Goal: Information Seeking & Learning: Learn about a topic

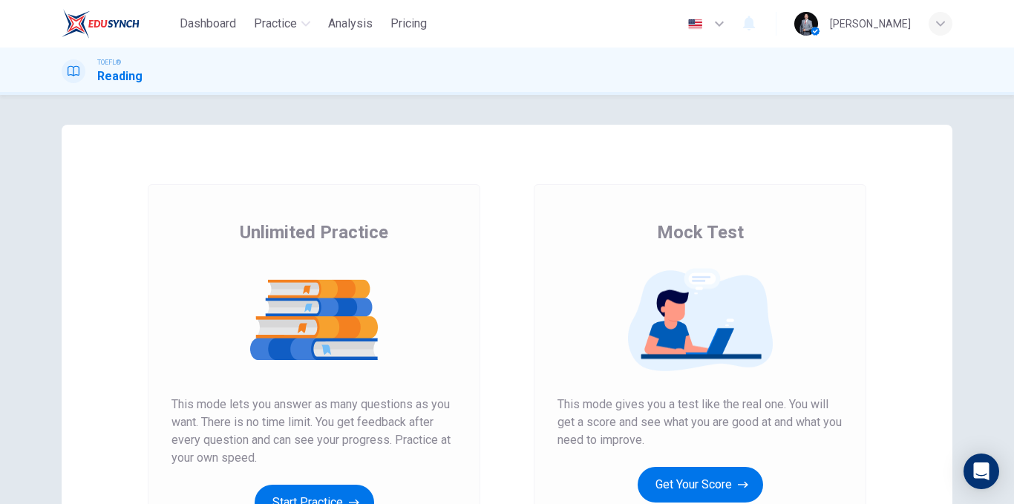
scroll to position [214, 0]
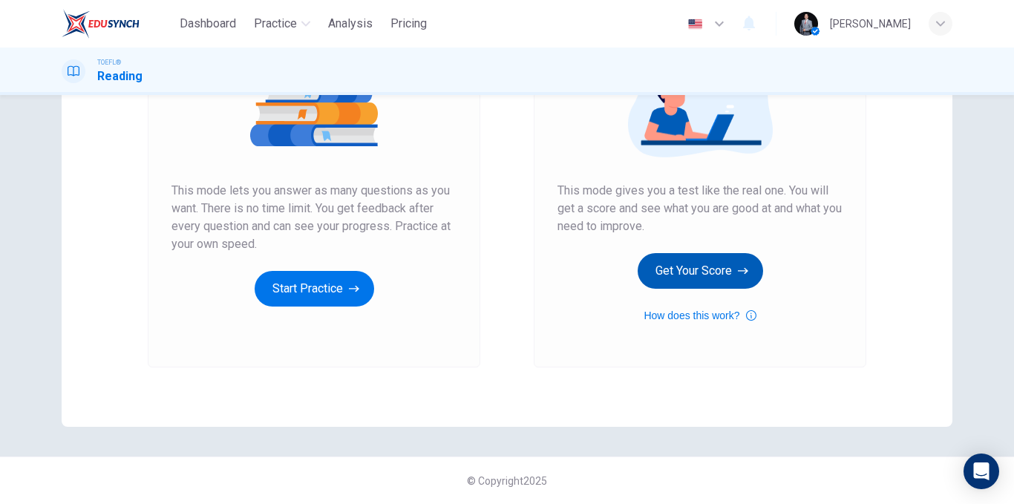
click at [734, 277] on button "Get Your Score" at bounding box center [700, 271] width 125 height 36
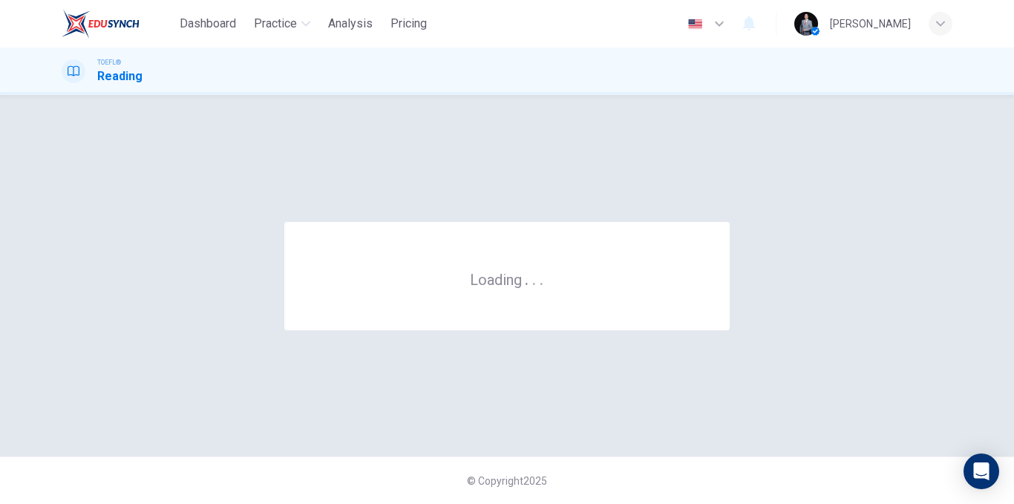
scroll to position [0, 0]
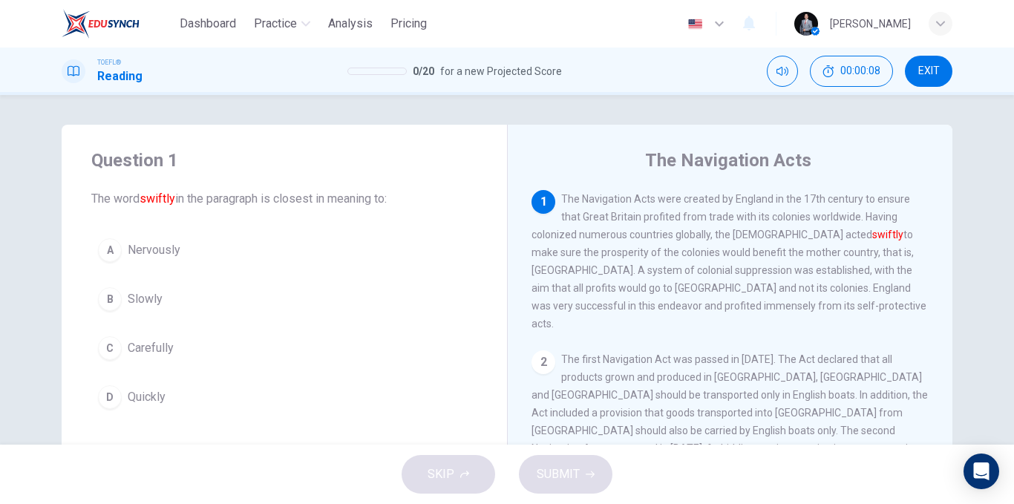
drag, startPoint x: 141, startPoint y: 202, endPoint x: 190, endPoint y: 200, distance: 49.1
click at [183, 198] on span "The word swiftly in the paragraph is closest in meaning to:" at bounding box center [284, 199] width 386 height 18
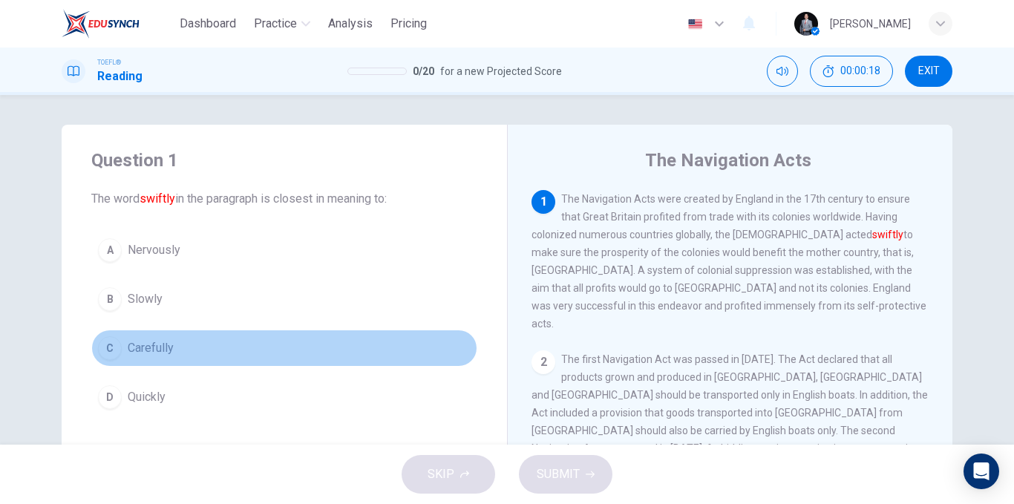
click at [194, 351] on button "C Carefully" at bounding box center [284, 348] width 386 height 37
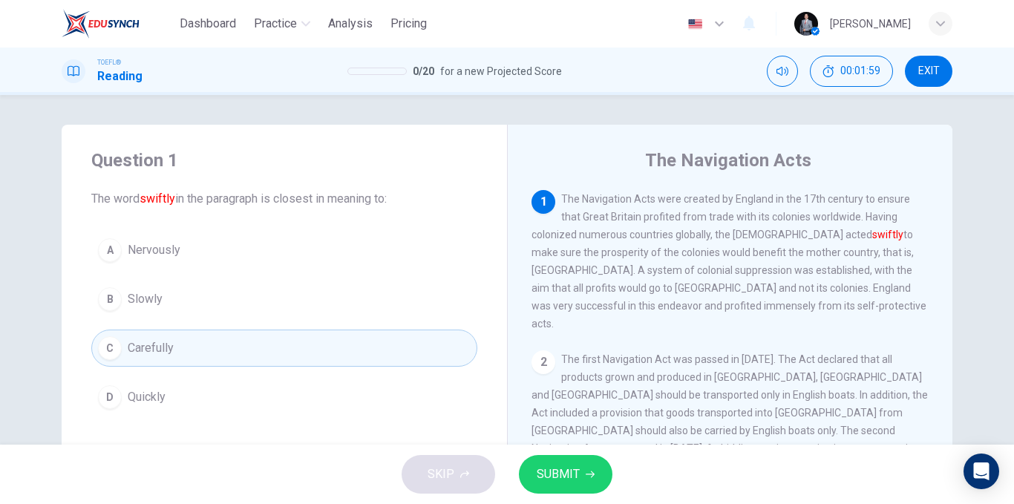
click at [140, 290] on button "B Slowly" at bounding box center [284, 299] width 386 height 37
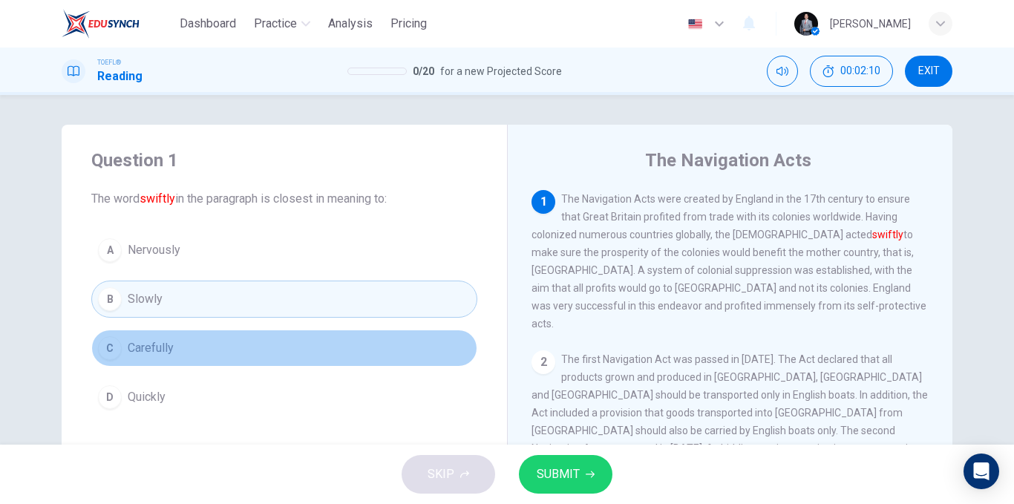
click at [298, 343] on button "C Carefully" at bounding box center [284, 348] width 386 height 37
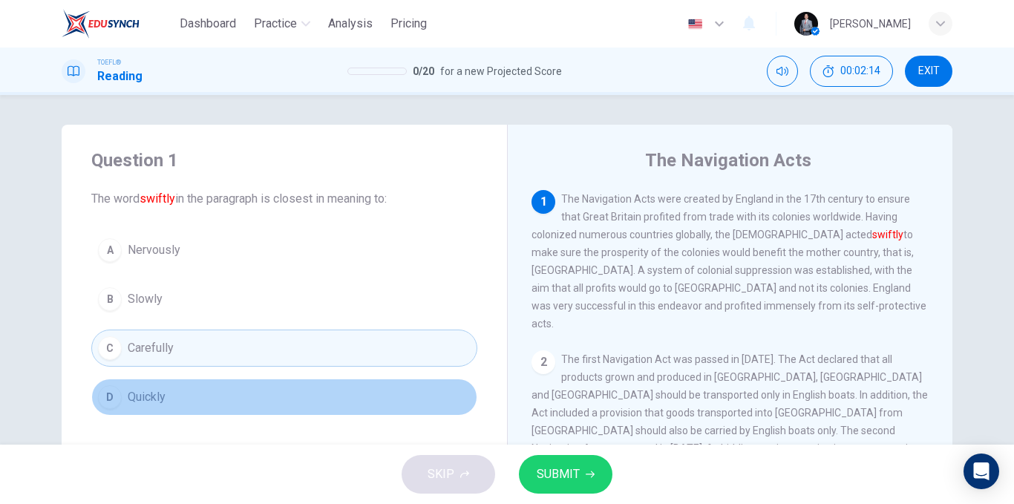
click at [295, 380] on button "D Quickly" at bounding box center [284, 397] width 386 height 37
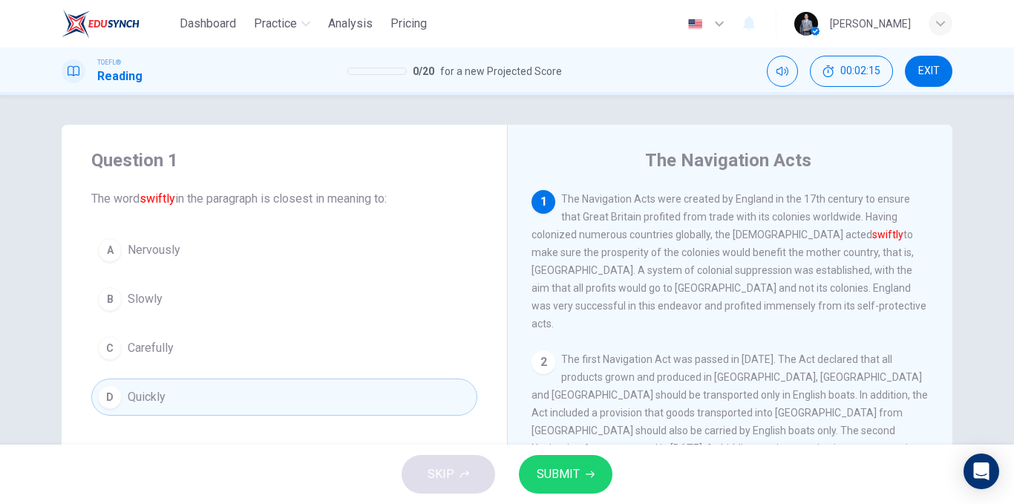
click at [523, 457] on div "SKIP SUBMIT" at bounding box center [507, 474] width 1014 height 59
click at [526, 463] on button "SUBMIT" at bounding box center [566, 474] width 94 height 39
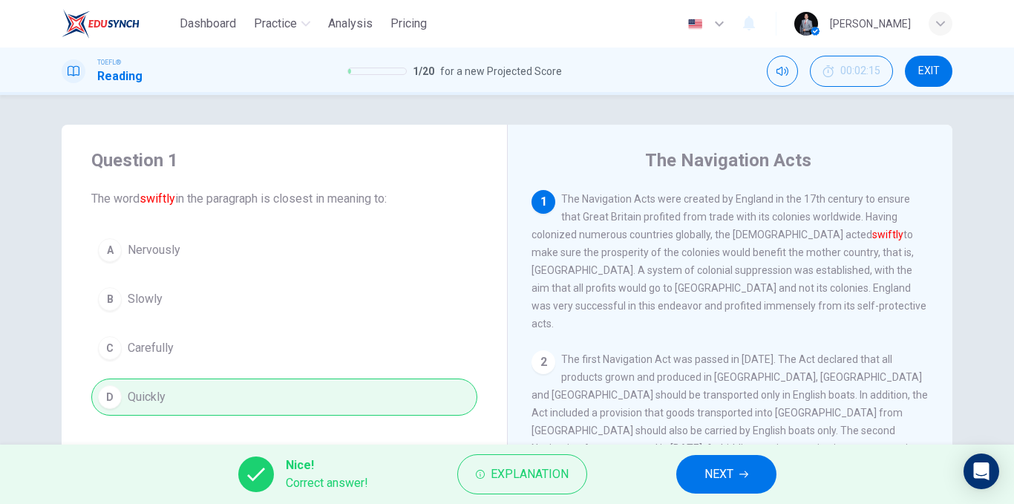
click at [722, 474] on span "NEXT" at bounding box center [719, 474] width 29 height 21
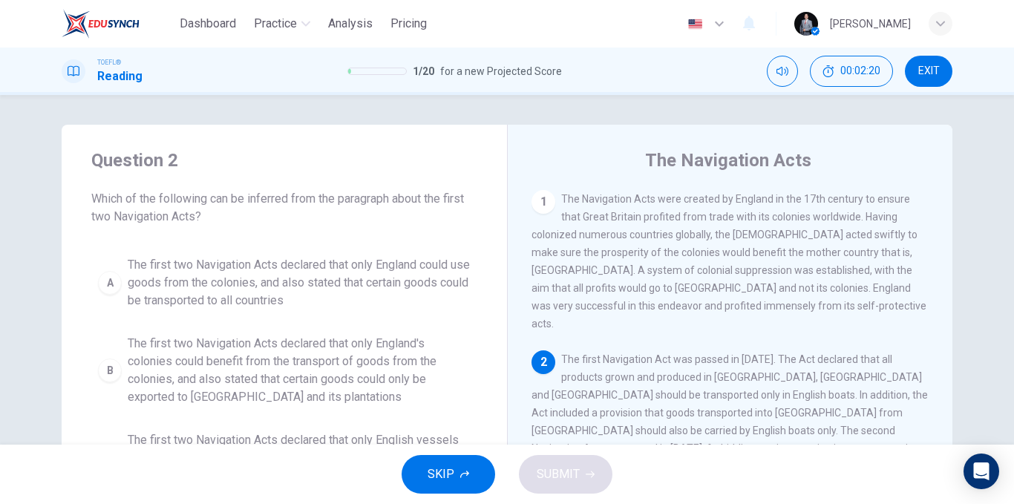
drag, startPoint x: 107, startPoint y: 219, endPoint x: 217, endPoint y: 214, distance: 110.0
click at [217, 214] on span "Which of the following can be inferred from the paragraph about the first two N…" at bounding box center [284, 208] width 386 height 36
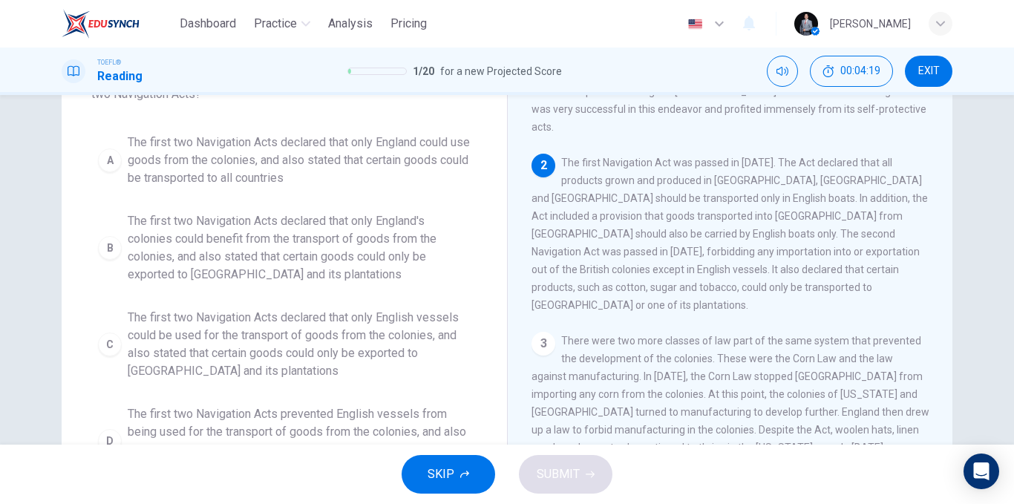
scroll to position [149, 0]
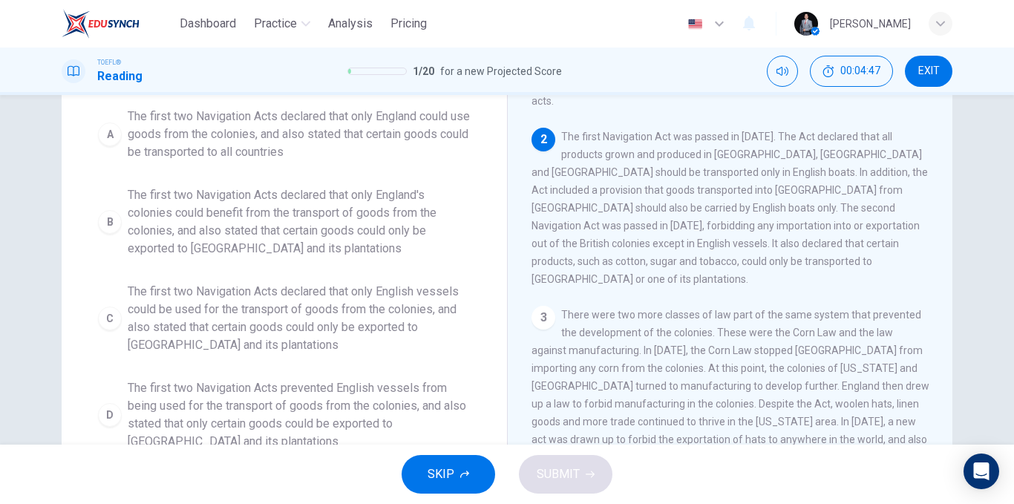
click at [366, 227] on span "The first two Navigation Acts declared that only England's colonies could benef…" at bounding box center [299, 221] width 343 height 71
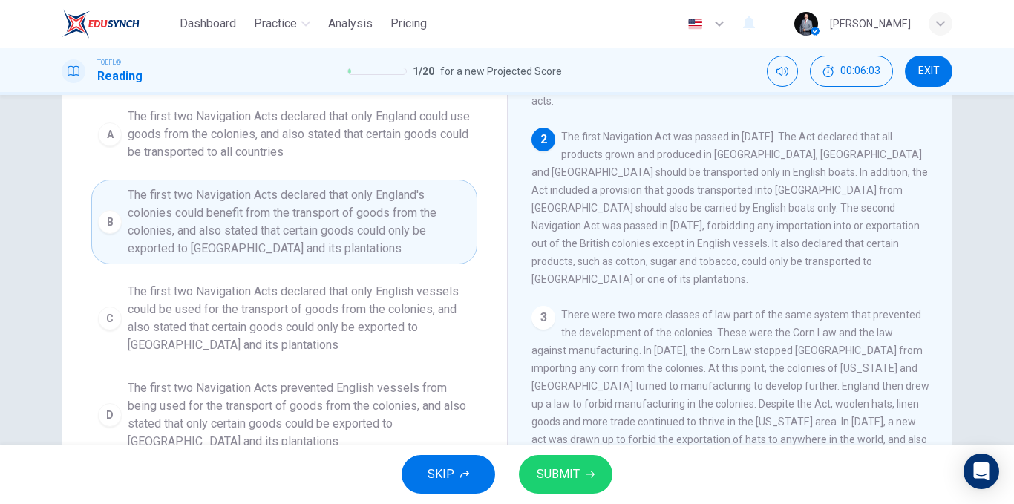
click at [578, 462] on button "SUBMIT" at bounding box center [566, 474] width 94 height 39
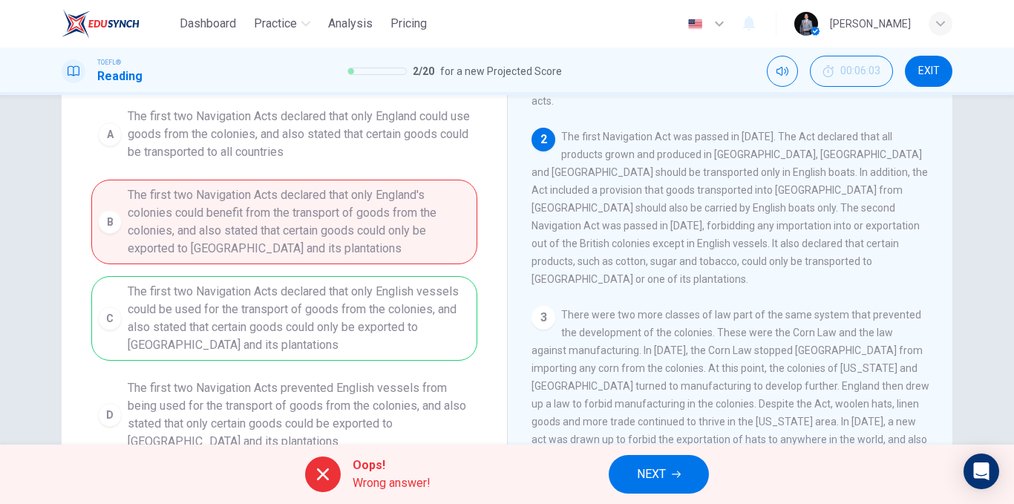
drag, startPoint x: 201, startPoint y: 297, endPoint x: 325, endPoint y: 307, distance: 124.4
click at [325, 307] on div "A The first two Navigation Acts declared that only England could use goods from…" at bounding box center [284, 279] width 386 height 356
click at [648, 473] on span "NEXT" at bounding box center [651, 474] width 29 height 21
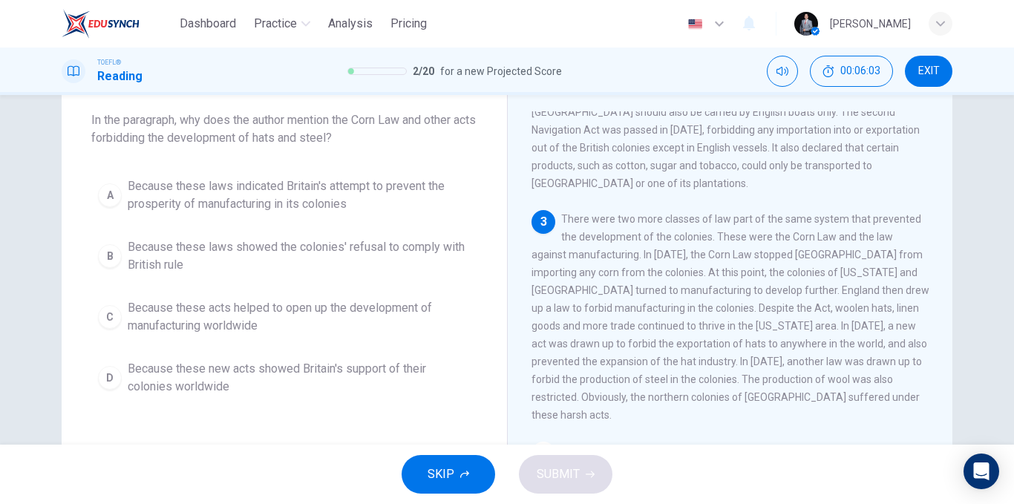
scroll to position [0, 0]
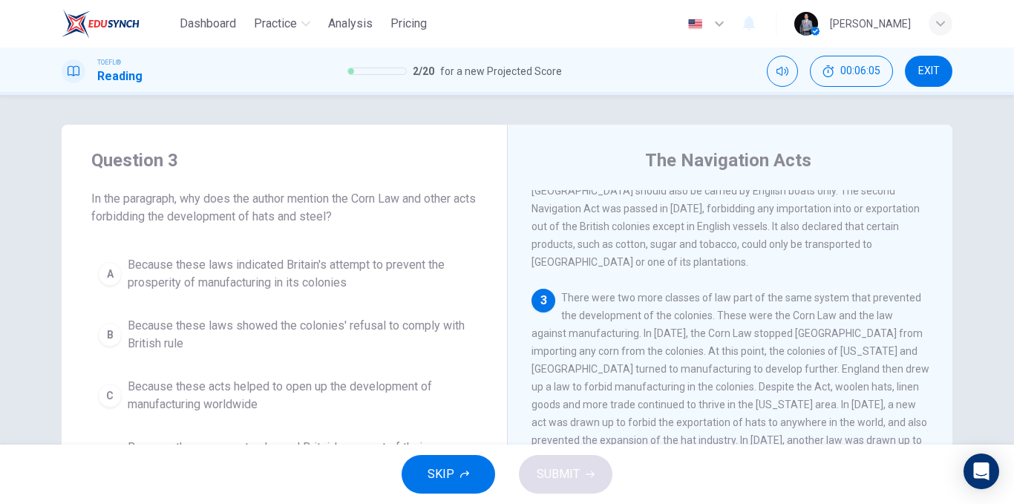
drag, startPoint x: 110, startPoint y: 195, endPoint x: 275, endPoint y: 194, distance: 164.8
click at [274, 194] on span "In the paragraph, why does the author mention the Corn Law and other acts forbi…" at bounding box center [284, 208] width 386 height 36
drag, startPoint x: 347, startPoint y: 215, endPoint x: 280, endPoint y: 216, distance: 66.8
click at [280, 216] on span "In the paragraph, why does the author mention the Corn Law and other acts forbi…" at bounding box center [284, 208] width 386 height 36
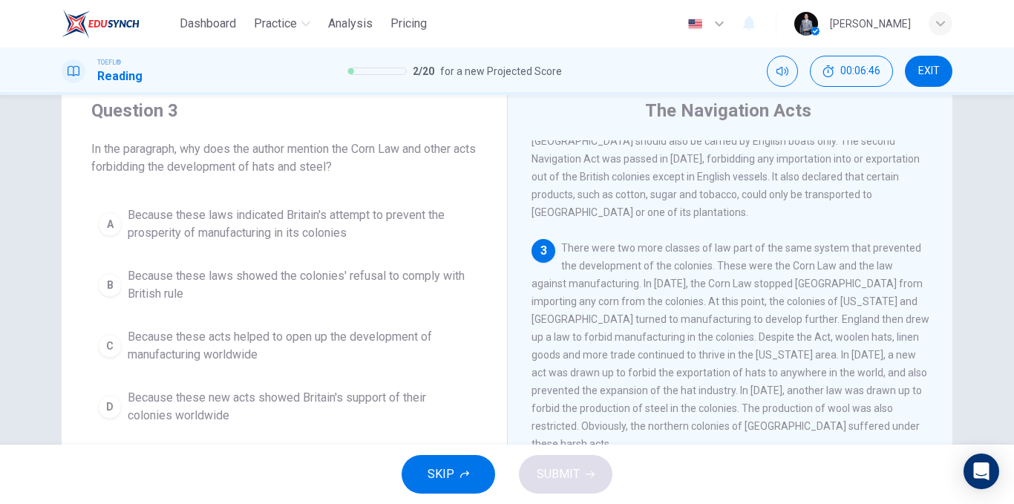
scroll to position [74, 0]
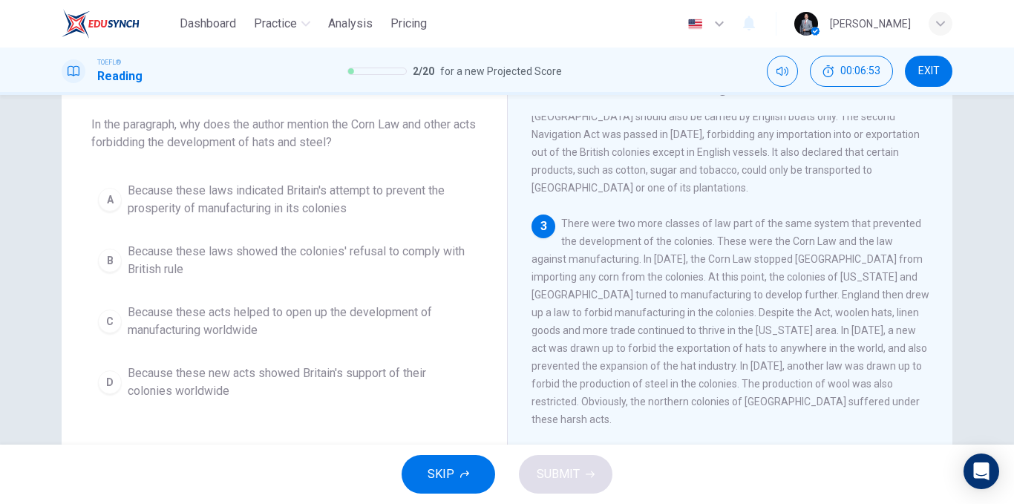
drag, startPoint x: 570, startPoint y: 201, endPoint x: 633, endPoint y: 196, distance: 62.6
click at [632, 218] on span "There were two more classes of law part of the same system that prevented the d…" at bounding box center [731, 322] width 398 height 208
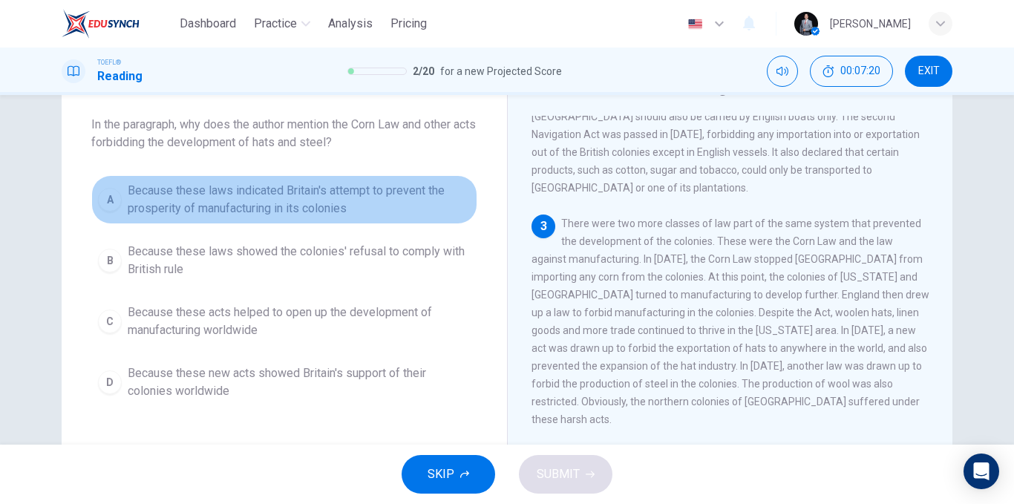
click at [310, 201] on span "Because these laws indicated Britain's attempt to prevent the prosperity of man…" at bounding box center [299, 200] width 343 height 36
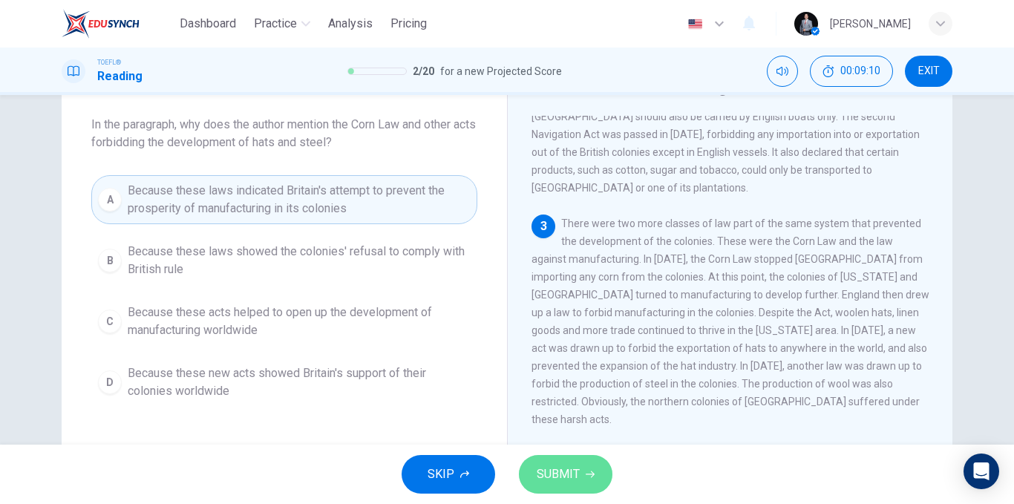
click at [576, 472] on span "SUBMIT" at bounding box center [558, 474] width 43 height 21
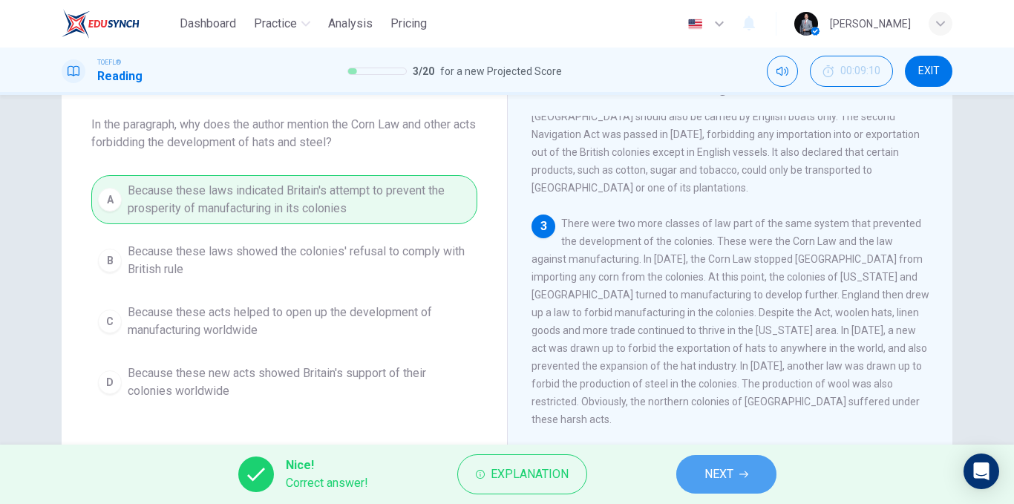
click at [746, 480] on button "NEXT" at bounding box center [726, 474] width 100 height 39
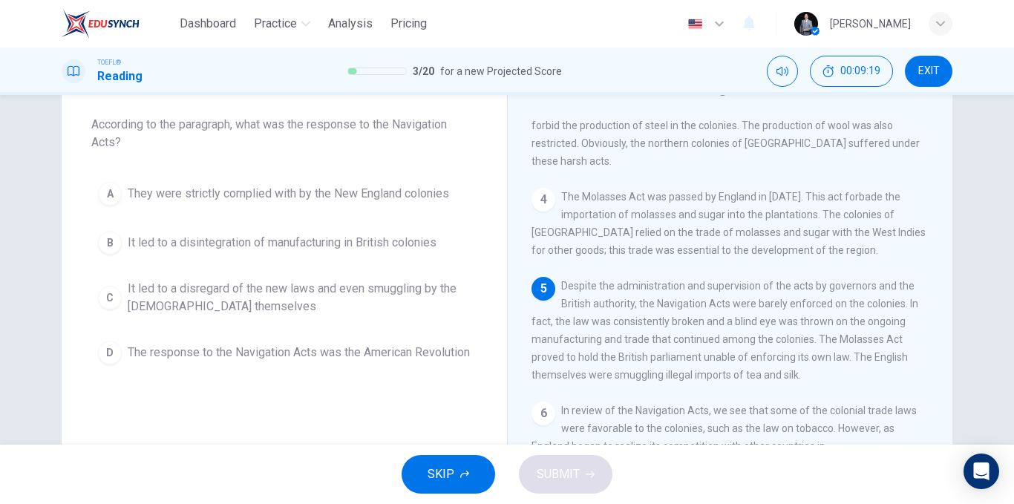
scroll to position [515, 0]
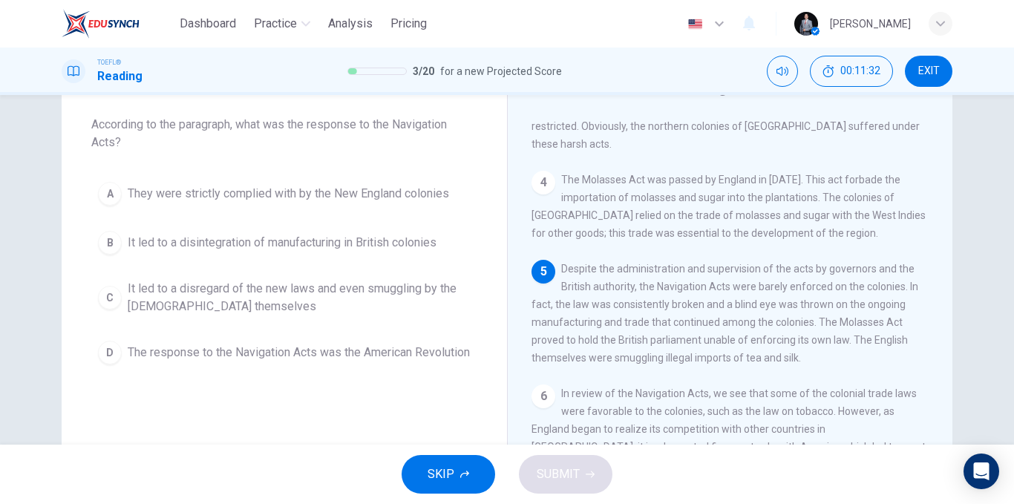
click at [357, 293] on span "It led to a disregard of the new laws and even smuggling by the [DEMOGRAPHIC_DA…" at bounding box center [299, 298] width 343 height 36
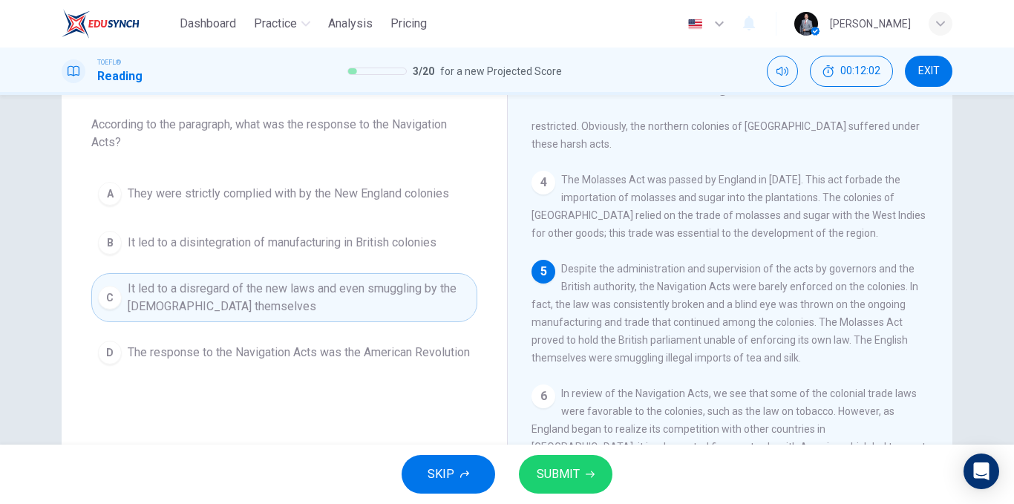
drag, startPoint x: 567, startPoint y: 463, endPoint x: 534, endPoint y: 437, distance: 42.2
click at [570, 463] on button "SUBMIT" at bounding box center [566, 474] width 94 height 39
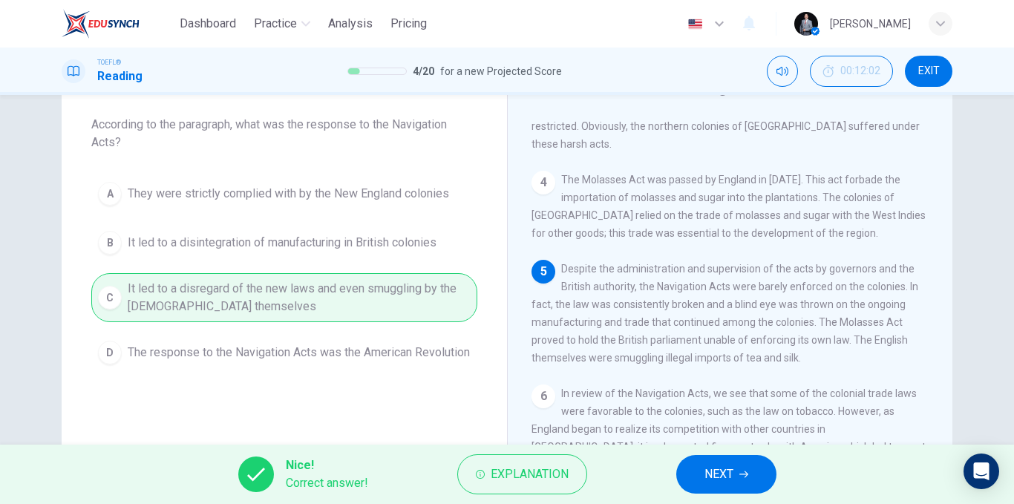
click at [696, 479] on button "NEXT" at bounding box center [726, 474] width 100 height 39
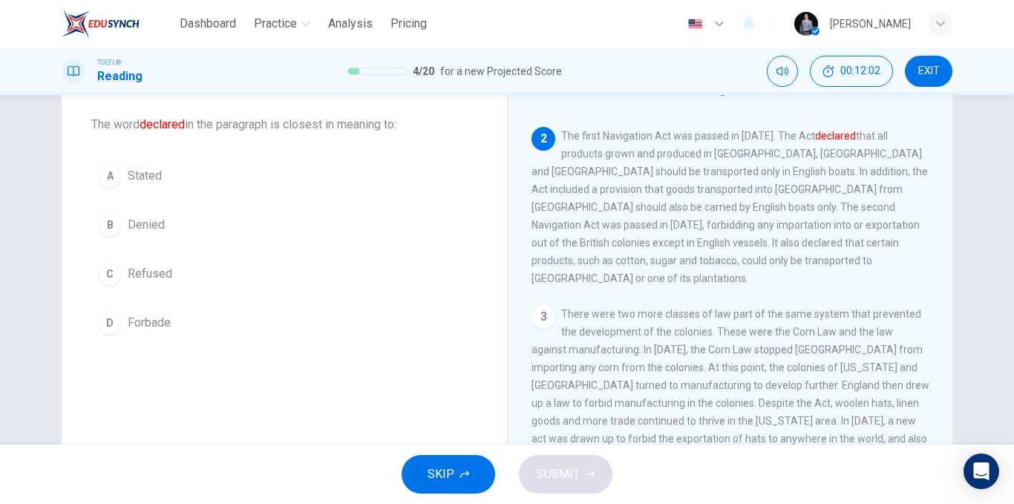
scroll to position [148, 0]
click at [149, 179] on span "Stated" at bounding box center [145, 176] width 34 height 18
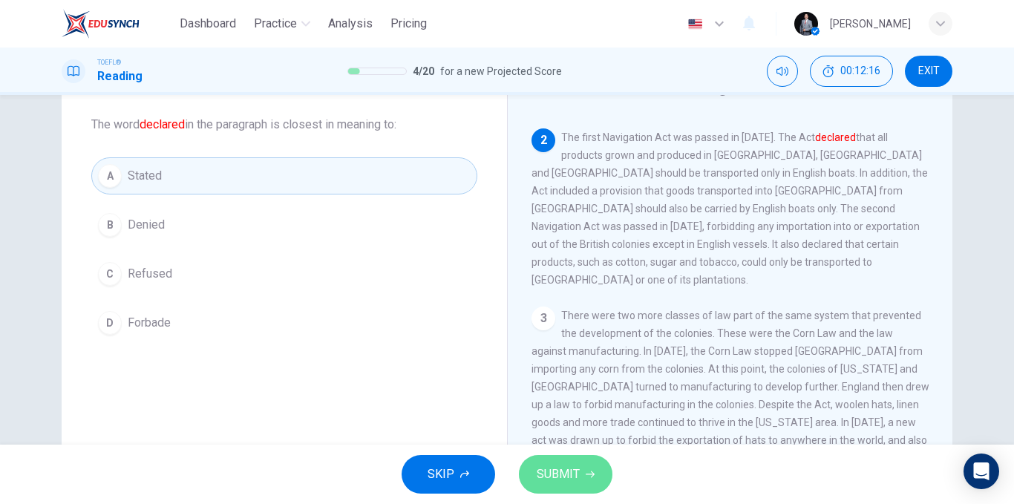
click at [566, 479] on span "SUBMIT" at bounding box center [558, 474] width 43 height 21
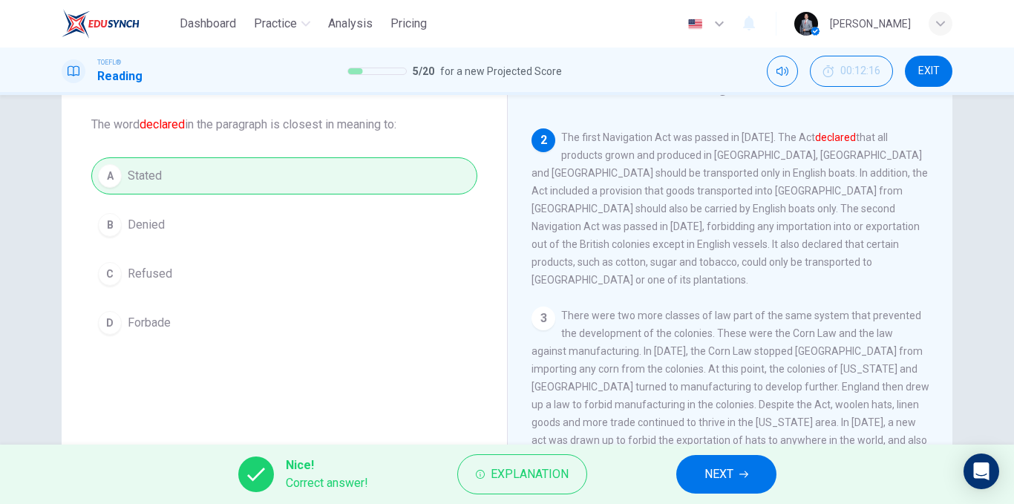
click at [711, 478] on span "NEXT" at bounding box center [719, 474] width 29 height 21
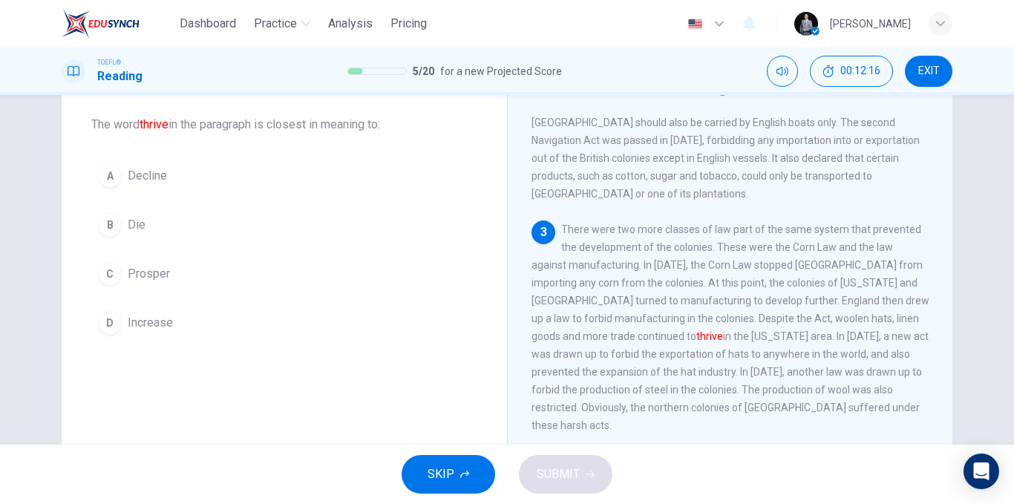
scroll to position [240, 0]
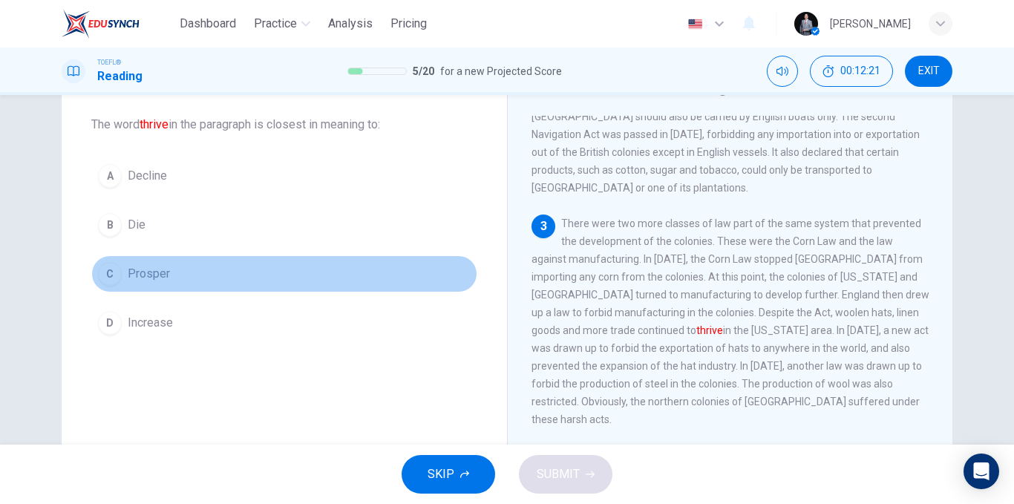
click at [174, 279] on button "C Prosper" at bounding box center [284, 273] width 386 height 37
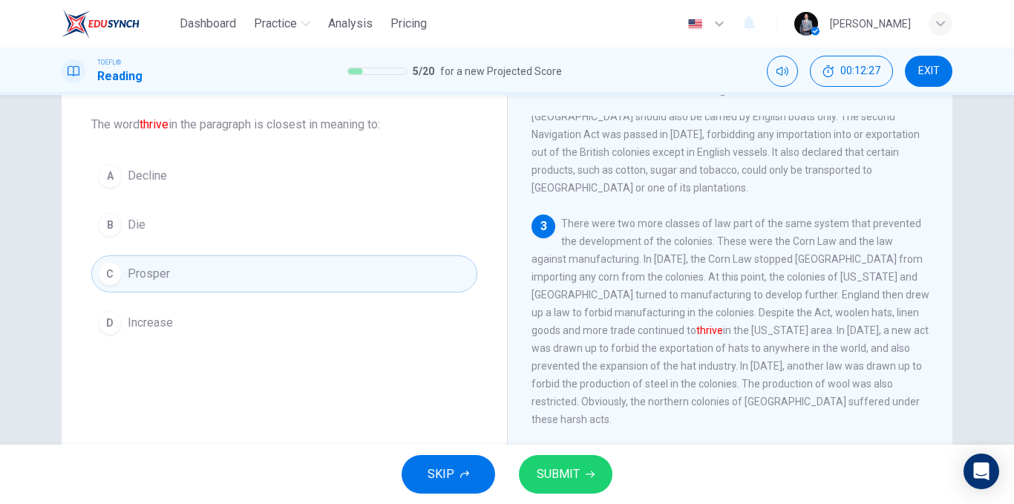
click at [567, 467] on span "SUBMIT" at bounding box center [558, 474] width 43 height 21
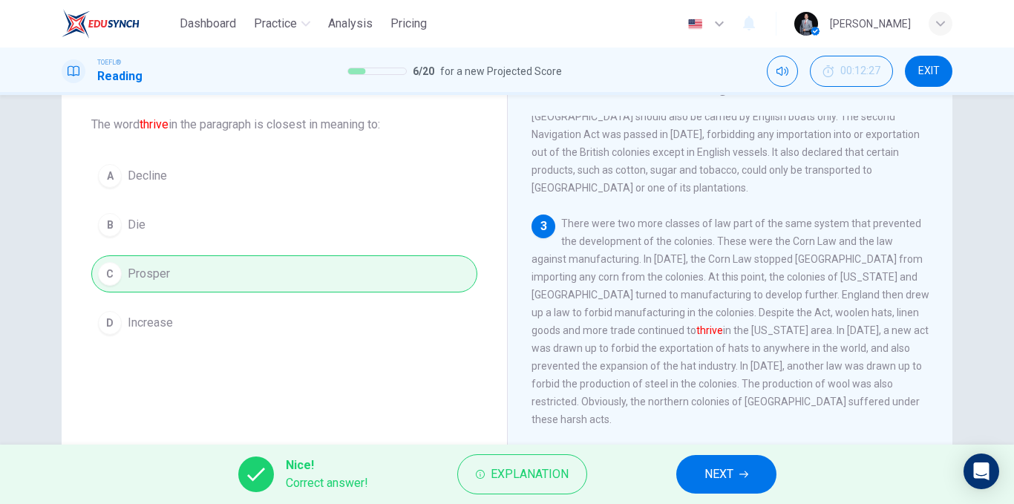
click at [751, 470] on button "NEXT" at bounding box center [726, 474] width 100 height 39
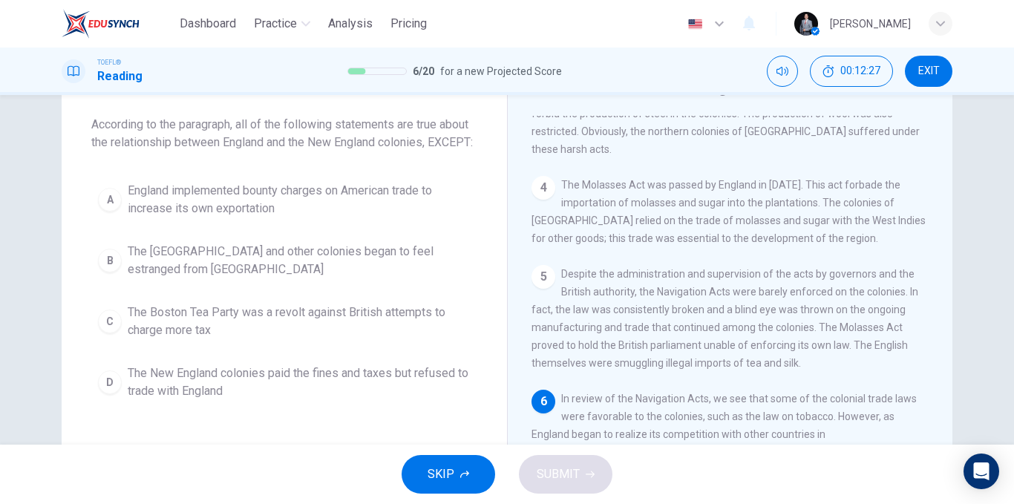
scroll to position [515, 0]
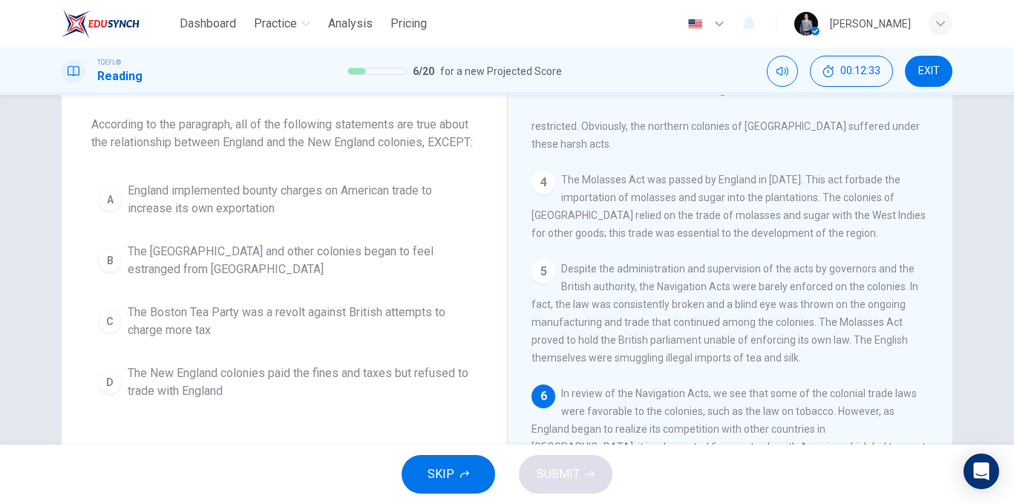
drag, startPoint x: 186, startPoint y: 146, endPoint x: 330, endPoint y: 143, distance: 144.8
click at [318, 140] on span "According to the paragraph, all of the following statements are true about the …" at bounding box center [284, 134] width 386 height 36
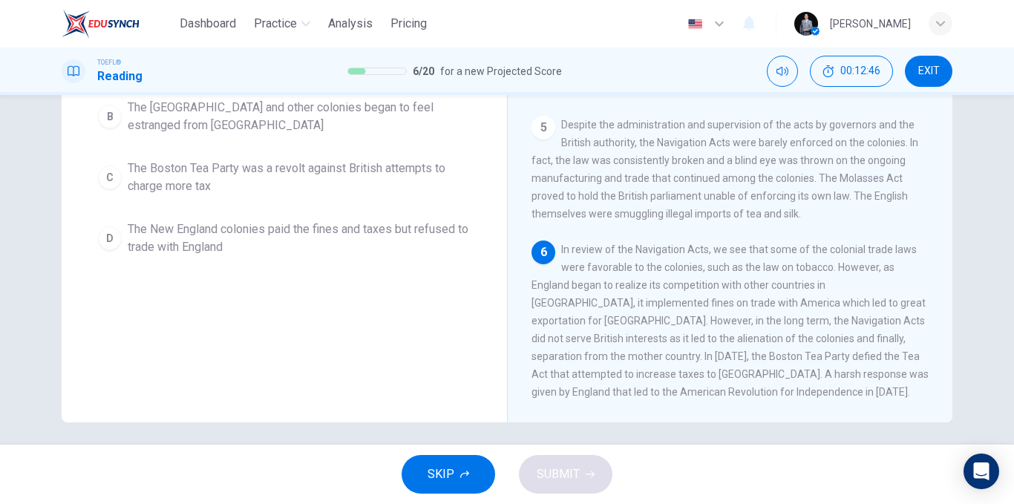
scroll to position [226, 0]
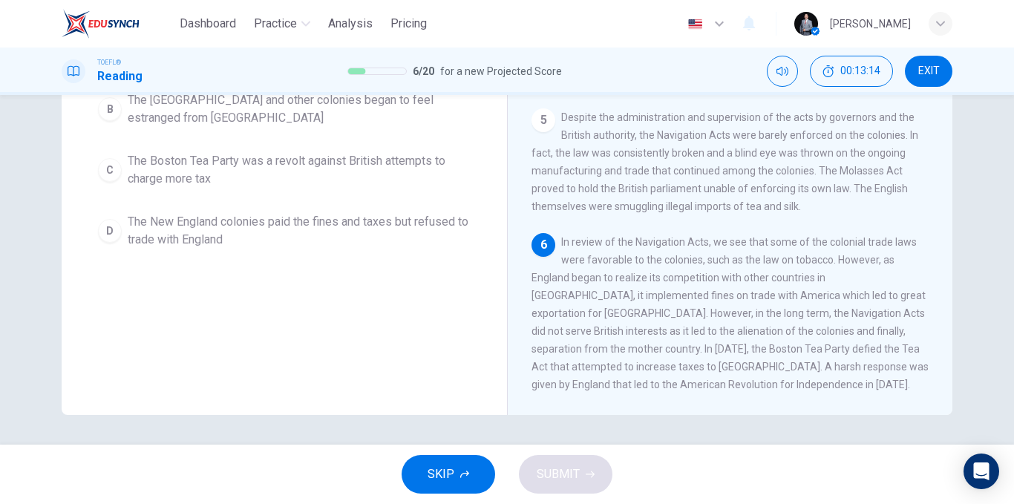
drag, startPoint x: 754, startPoint y: 240, endPoint x: 809, endPoint y: 236, distance: 55.1
click at [799, 238] on span "In review of the Navigation Acts, we see that some of the colonial trade laws w…" at bounding box center [730, 313] width 397 height 154
drag, startPoint x: 590, startPoint y: 308, endPoint x: 630, endPoint y: 302, distance: 40.5
click at [630, 302] on span "In review of the Navigation Acts, we see that some of the colonial trade laws w…" at bounding box center [730, 313] width 397 height 154
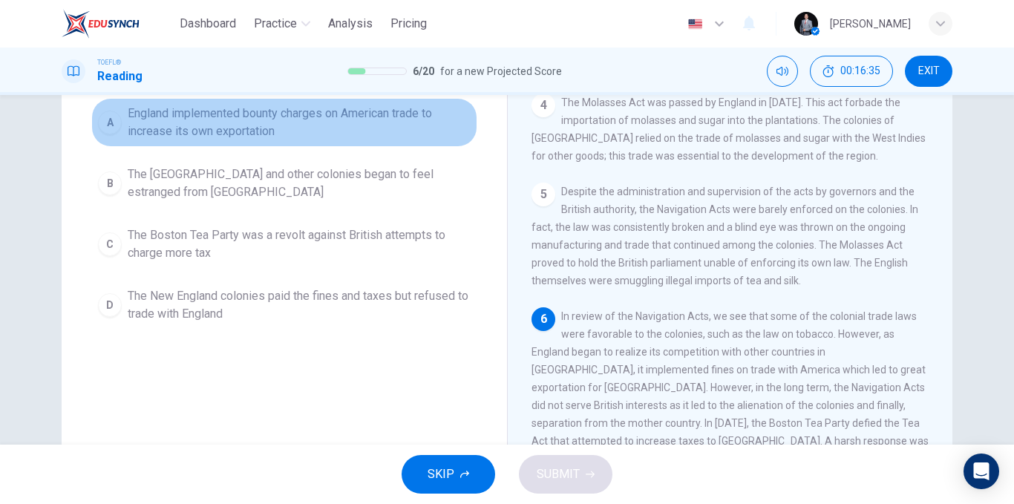
click at [376, 140] on span "England implemented bounty charges on American trade to increase its own export…" at bounding box center [299, 123] width 343 height 36
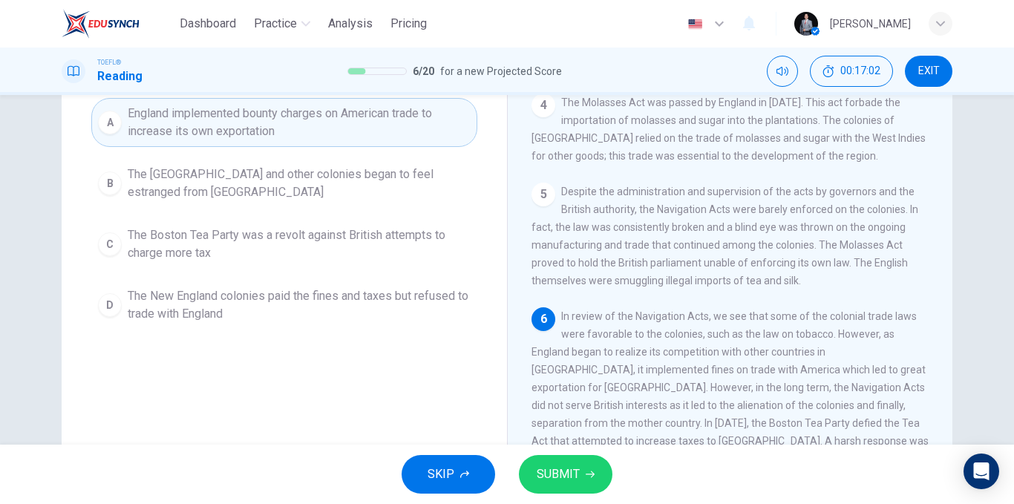
click at [322, 200] on span "The [GEOGRAPHIC_DATA] and other colonies began to feel estranged from [GEOGRAPH…" at bounding box center [299, 184] width 343 height 36
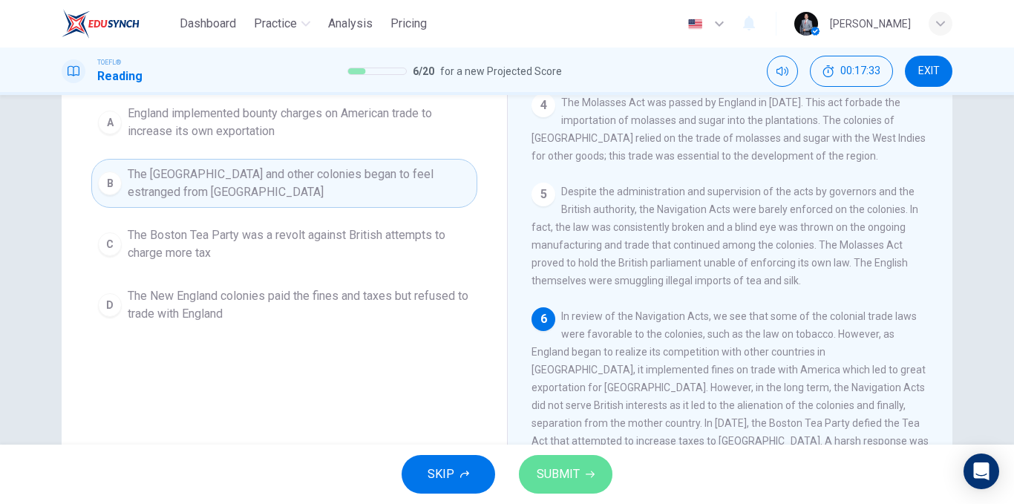
drag, startPoint x: 568, startPoint y: 465, endPoint x: 513, endPoint y: 439, distance: 60.8
click at [568, 464] on span "SUBMIT" at bounding box center [558, 474] width 43 height 21
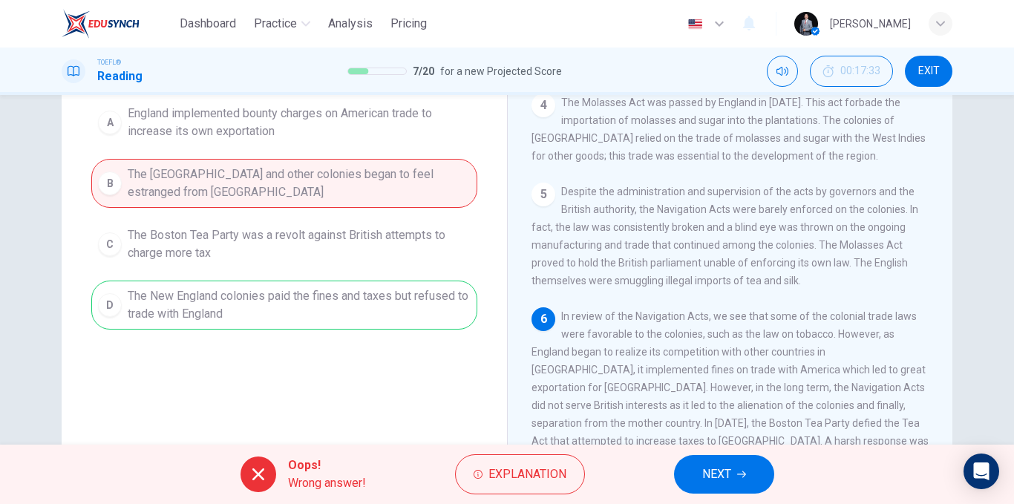
click at [708, 477] on span "NEXT" at bounding box center [716, 474] width 29 height 21
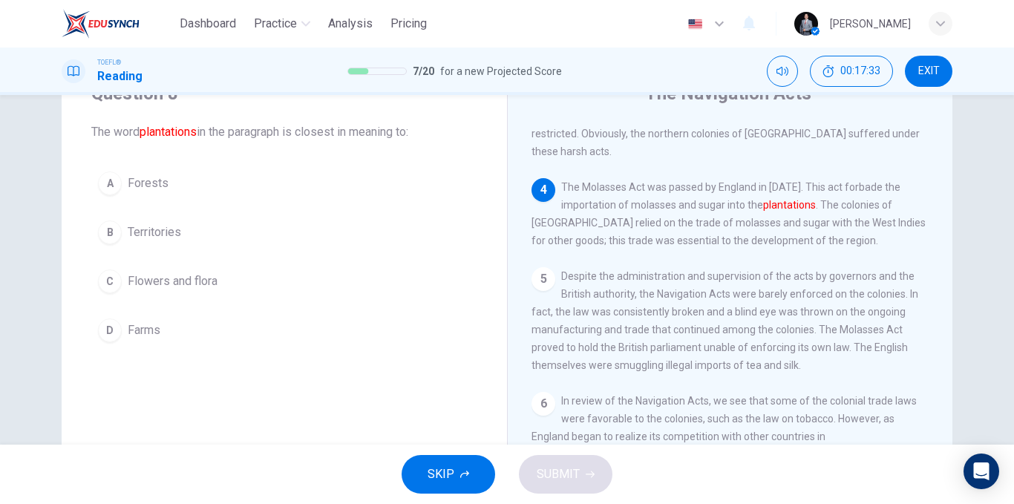
scroll to position [0, 0]
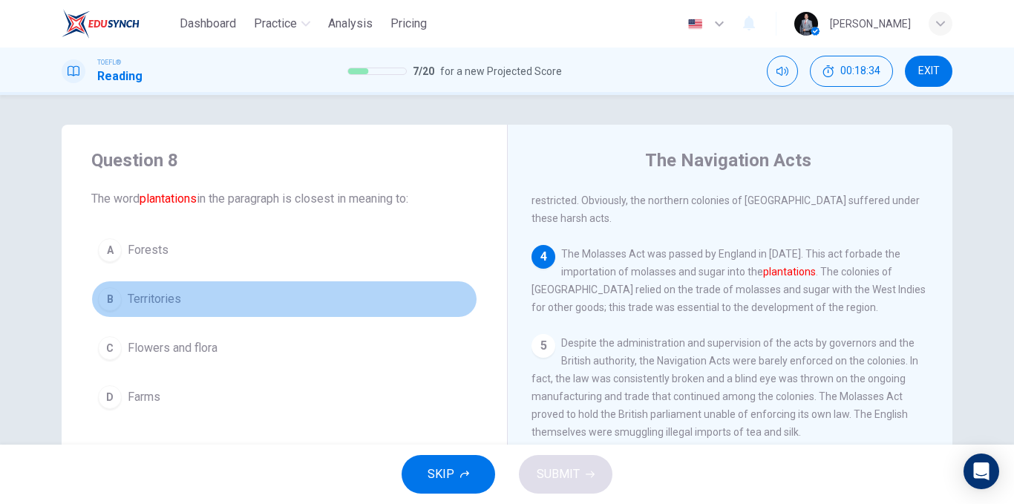
click at [198, 301] on button "B Territories" at bounding box center [284, 299] width 386 height 37
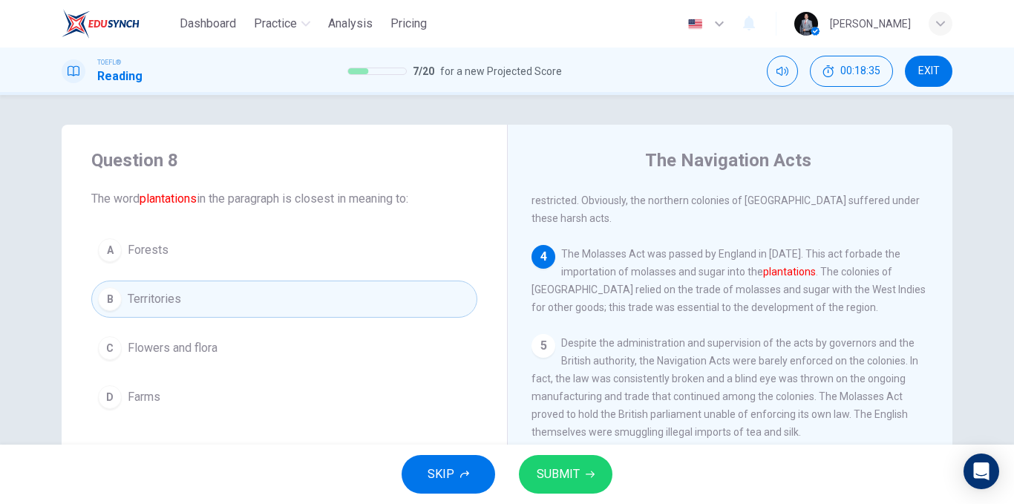
click at [560, 477] on span "SUBMIT" at bounding box center [558, 474] width 43 height 21
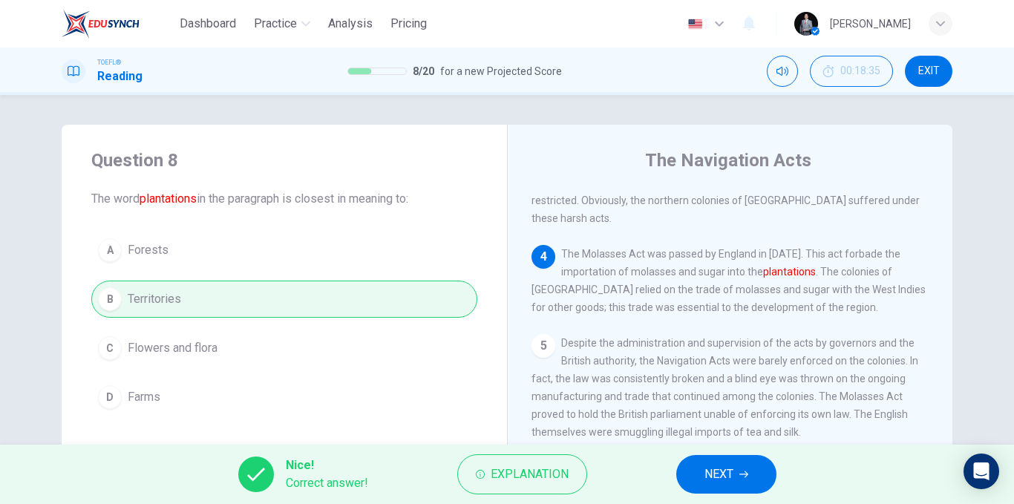
click at [722, 467] on span "NEXT" at bounding box center [719, 474] width 29 height 21
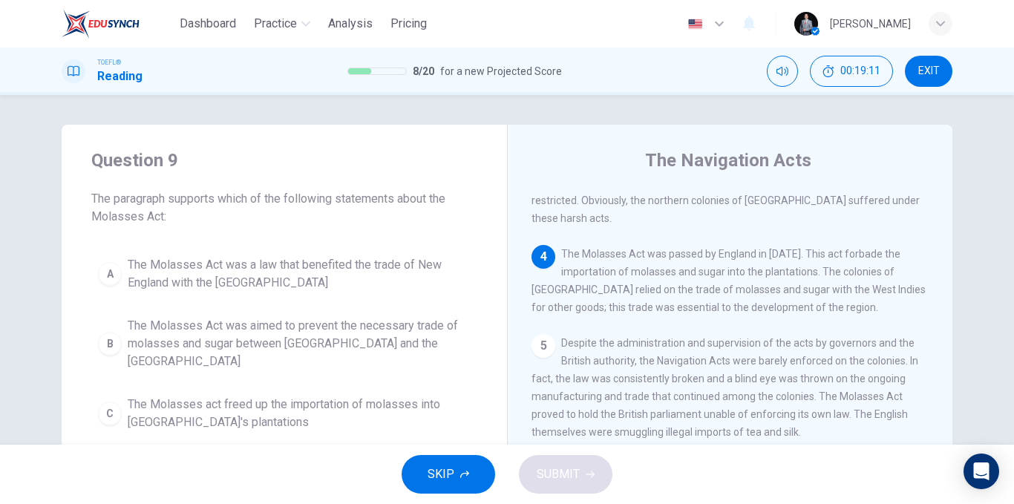
scroll to position [74, 0]
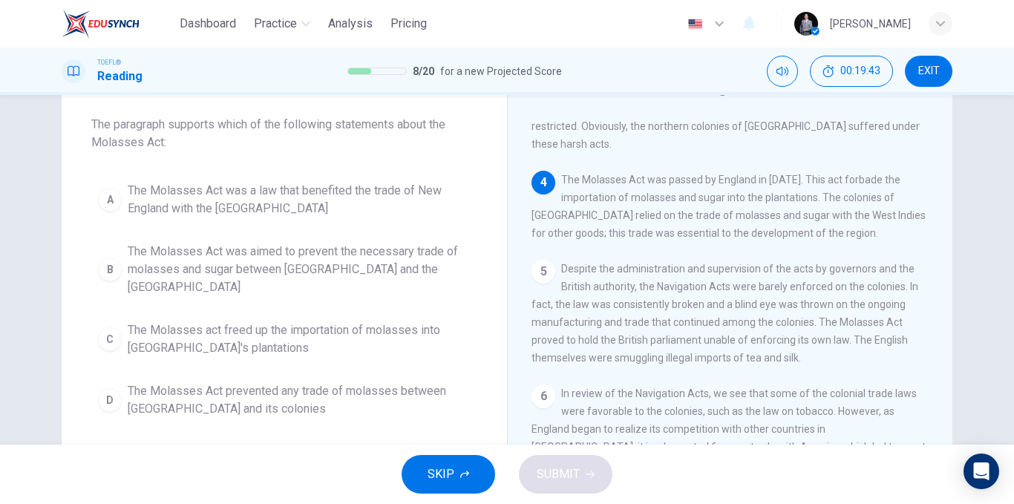
click at [425, 197] on span "The Molasses Act was a law that benefited the trade of New England with the [GE…" at bounding box center [299, 200] width 343 height 36
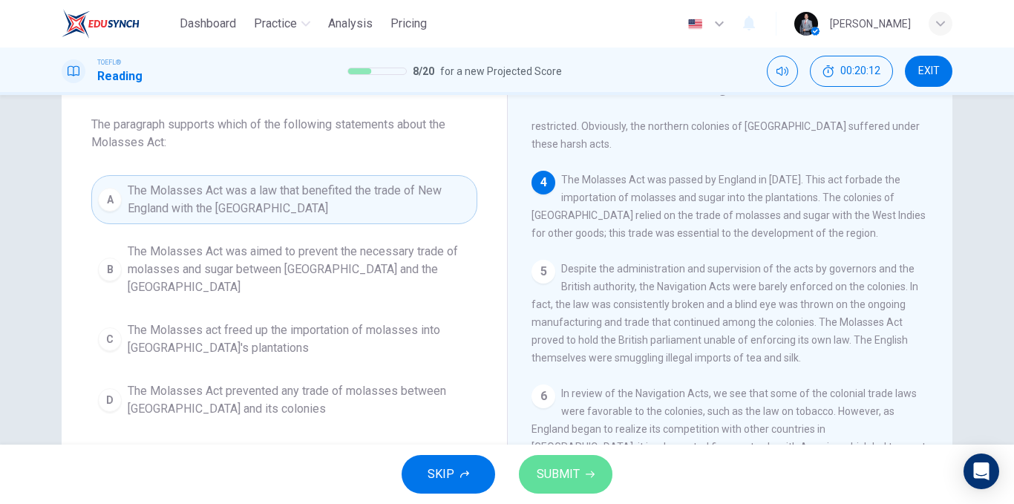
click at [563, 473] on span "SUBMIT" at bounding box center [558, 474] width 43 height 21
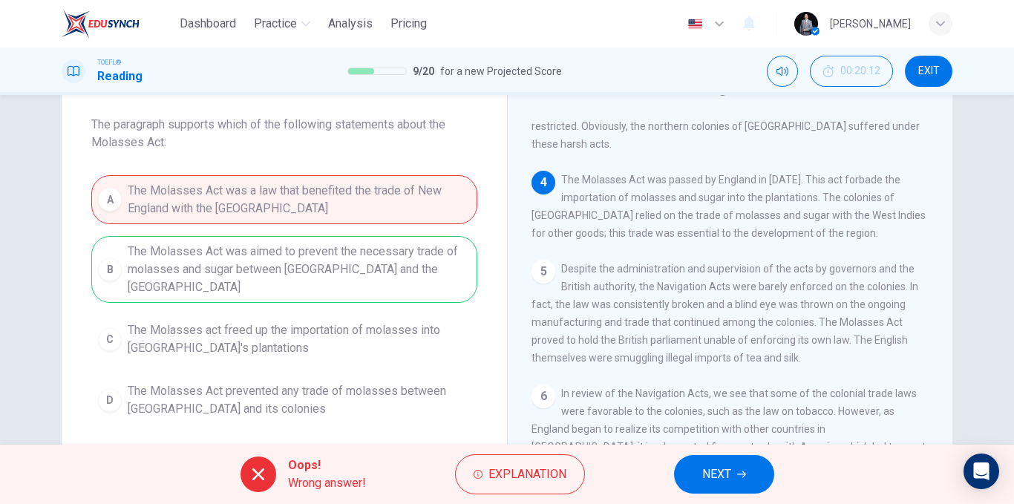
drag, startPoint x: 641, startPoint y: 187, endPoint x: 717, endPoint y: 189, distance: 75.8
click at [717, 189] on span "The Molasses Act was passed by England in [DATE]. This act forbade the importat…" at bounding box center [729, 206] width 394 height 65
click at [968, 102] on div "Question 9 The paragraph supports which of the following statements about the M…" at bounding box center [507, 308] width 939 height 516
click at [720, 473] on span "NEXT" at bounding box center [716, 474] width 29 height 21
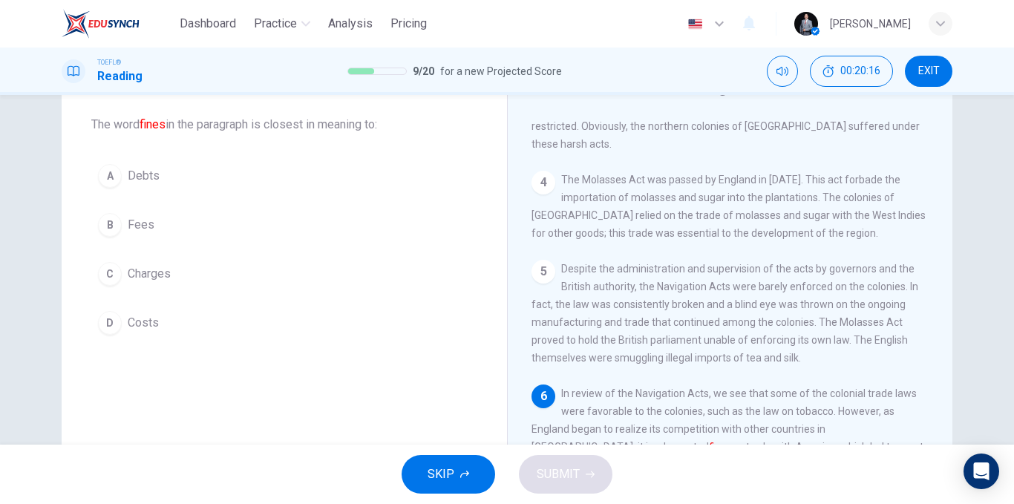
click at [174, 226] on button "B Fees" at bounding box center [284, 224] width 386 height 37
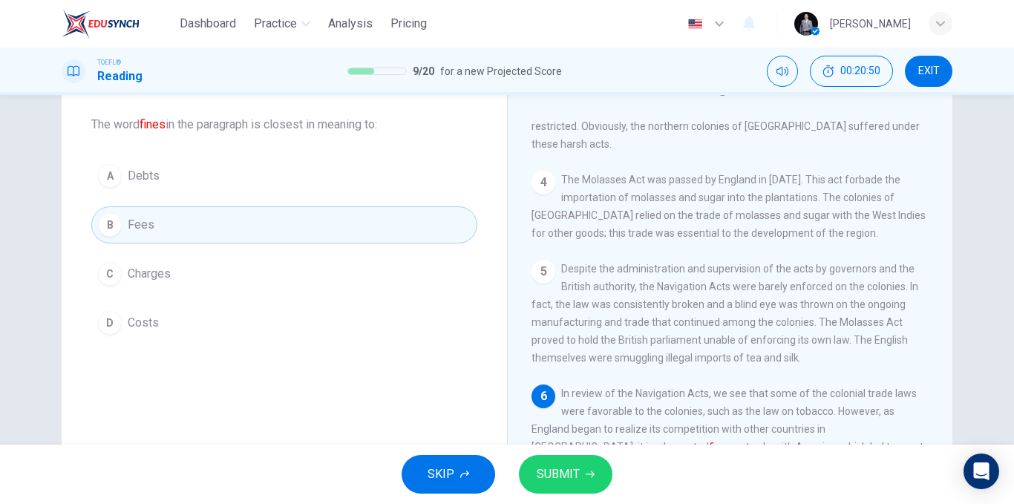
click at [231, 311] on button "D Costs" at bounding box center [284, 322] width 386 height 37
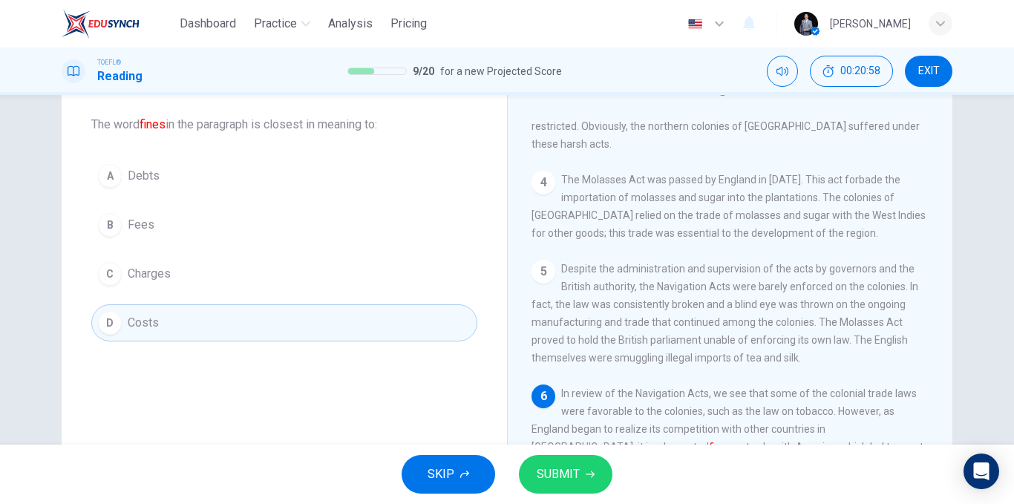
click at [151, 223] on button "B Fees" at bounding box center [284, 224] width 386 height 37
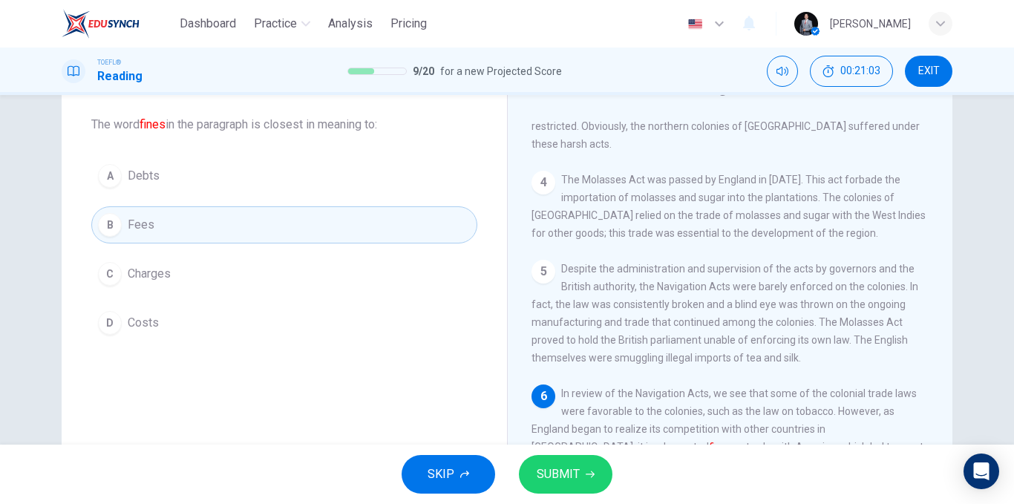
click at [572, 480] on span "SUBMIT" at bounding box center [558, 474] width 43 height 21
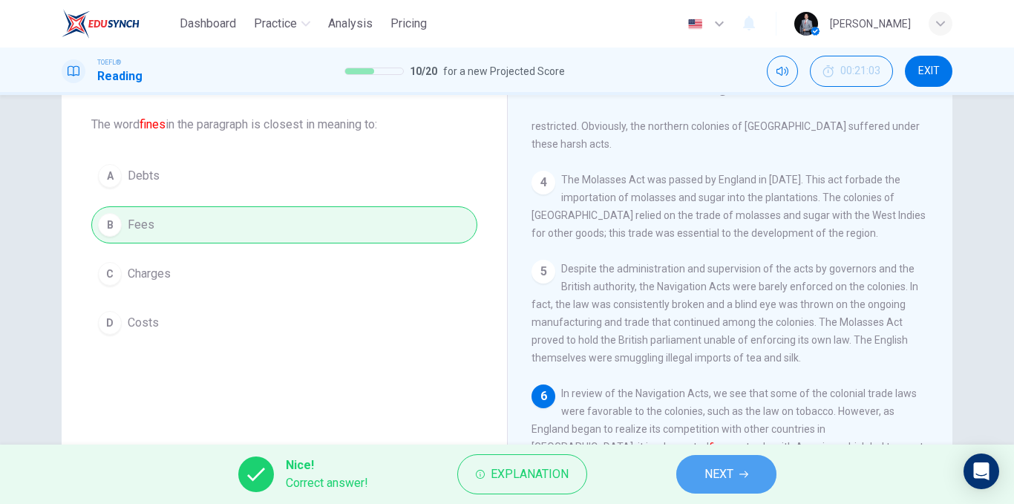
click at [698, 471] on button "NEXT" at bounding box center [726, 474] width 100 height 39
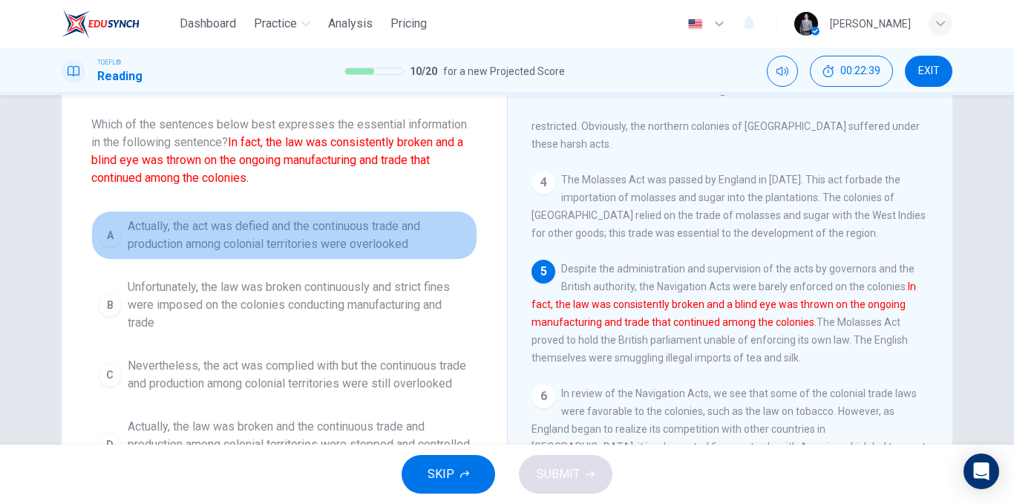
click at [247, 232] on span "Actually, the act was defied and the continuous trade and production among colo…" at bounding box center [299, 236] width 343 height 36
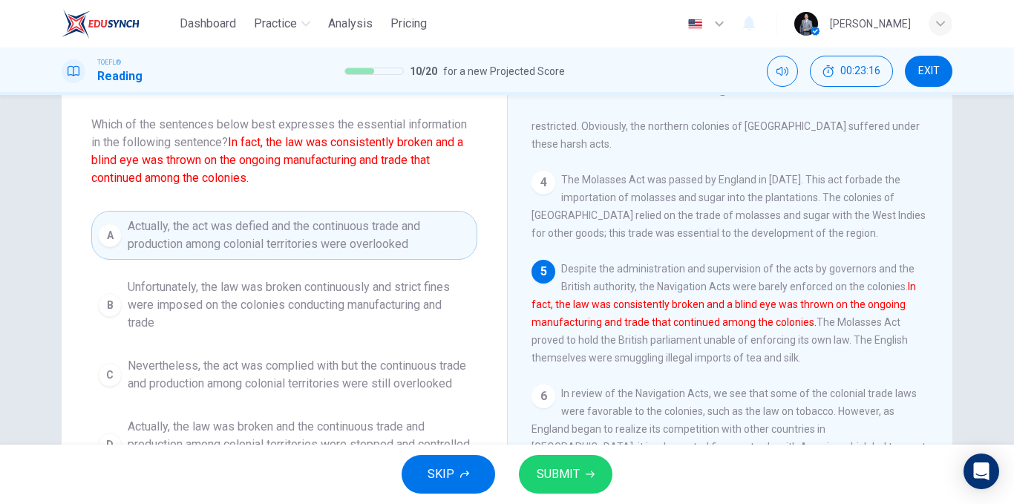
scroll to position [149, 0]
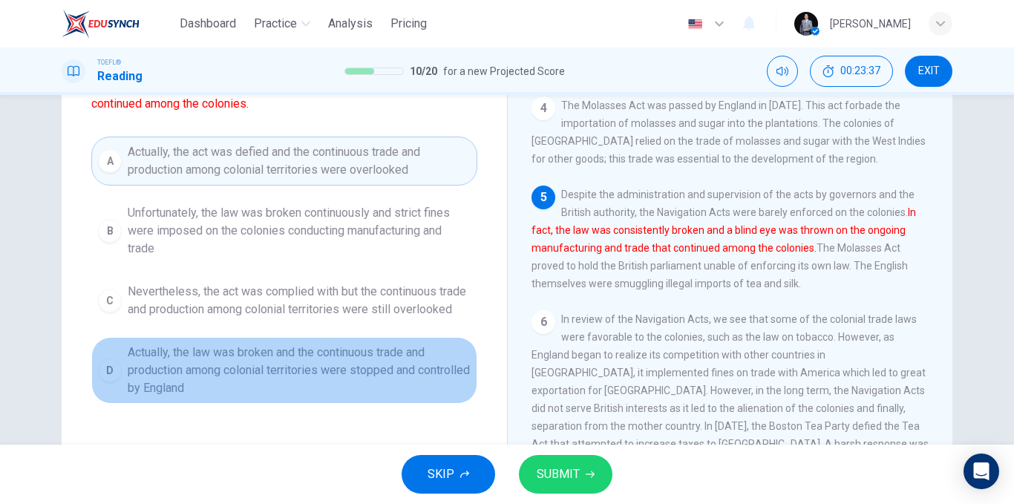
click at [414, 393] on span "Actually, the law was broken and the continuous trade and production among colo…" at bounding box center [299, 370] width 343 height 53
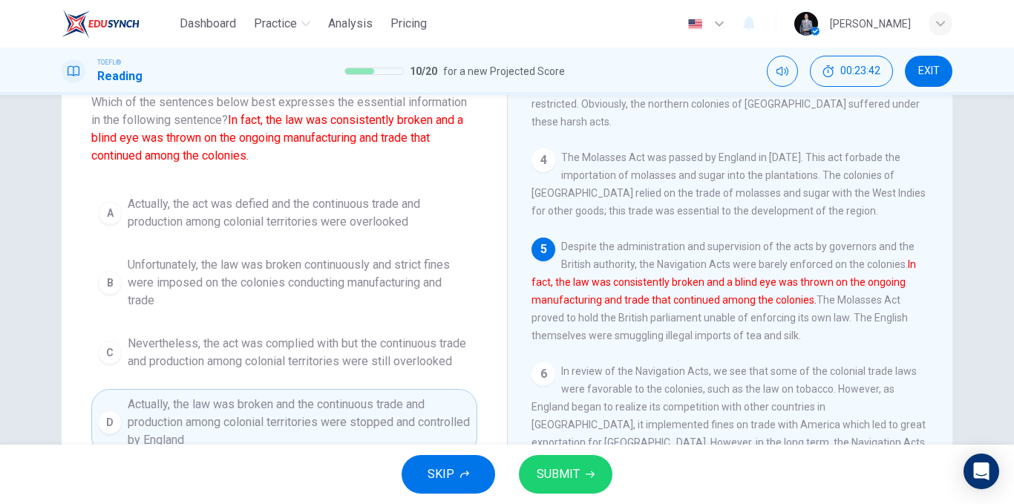
scroll to position [74, 0]
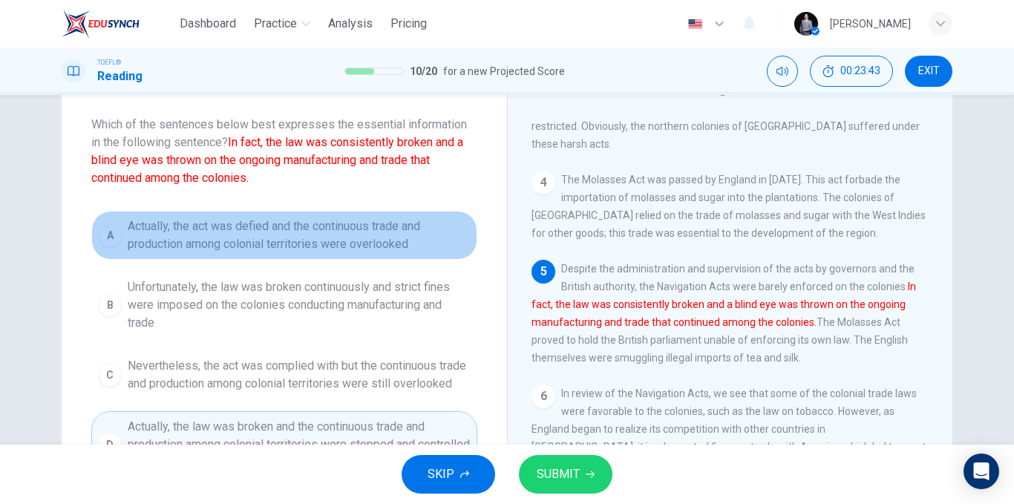
click at [297, 231] on span "Actually, the act was defied and the continuous trade and production among colo…" at bounding box center [299, 236] width 343 height 36
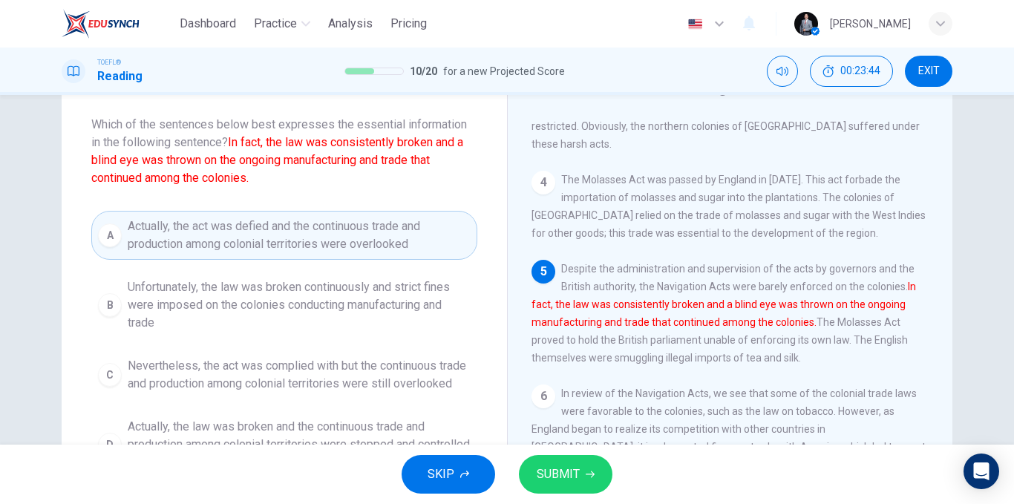
click at [546, 460] on button "SUBMIT" at bounding box center [566, 474] width 94 height 39
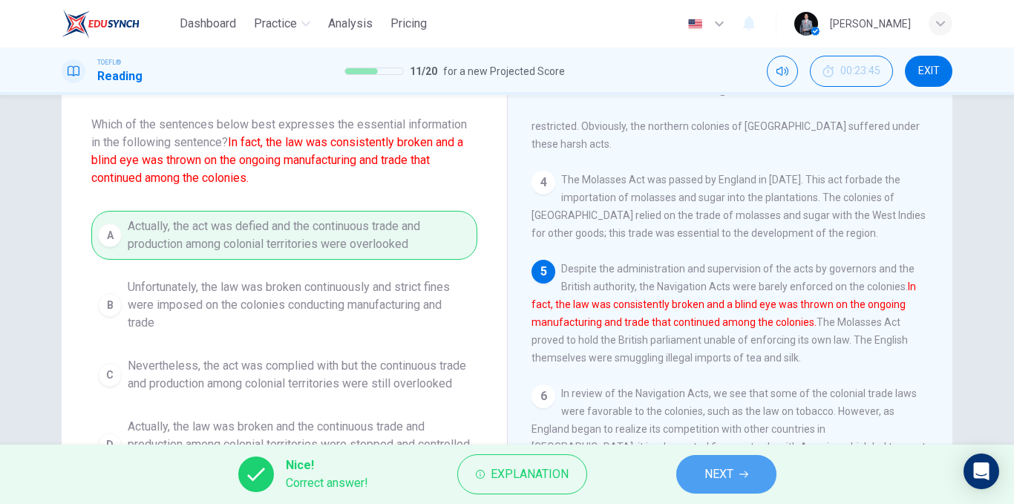
click at [699, 477] on button "NEXT" at bounding box center [726, 474] width 100 height 39
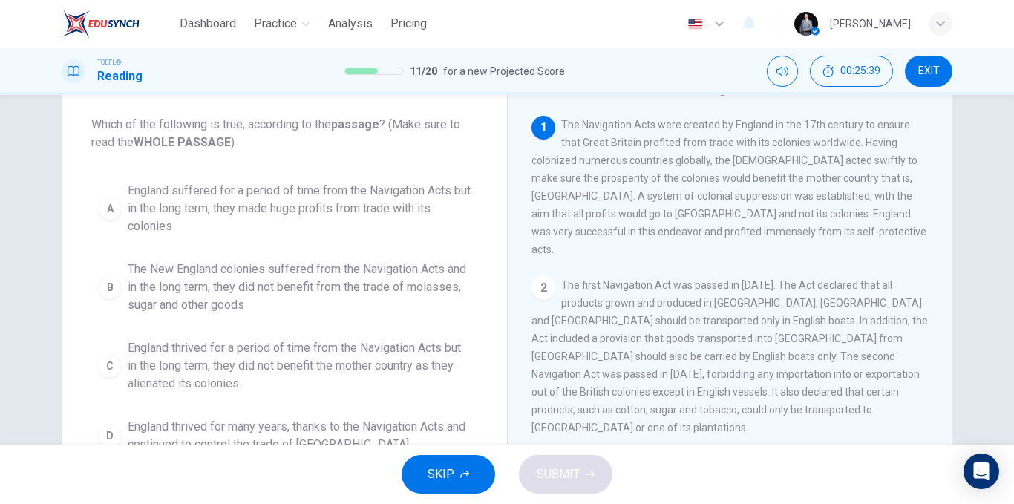
scroll to position [149, 0]
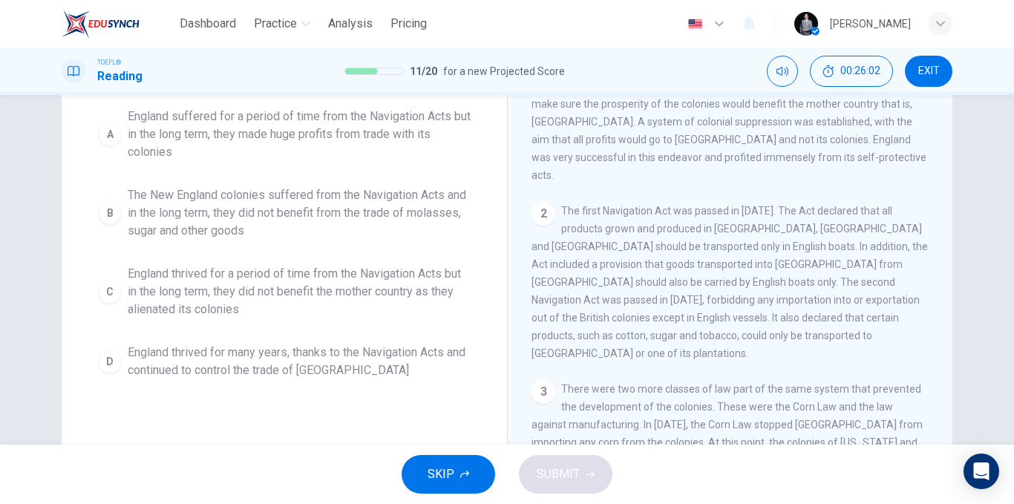
click at [358, 363] on span "England thrived for many years, thanks to the Navigation Acts and continued to …" at bounding box center [299, 362] width 343 height 36
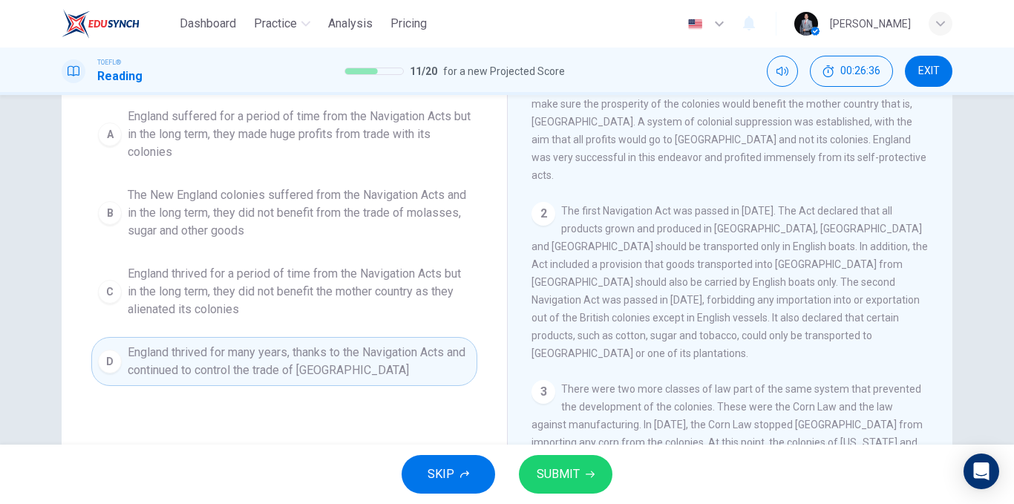
click at [322, 137] on span "England suffered for a period of time from the Navigation Acts but in the long …" at bounding box center [299, 134] width 343 height 53
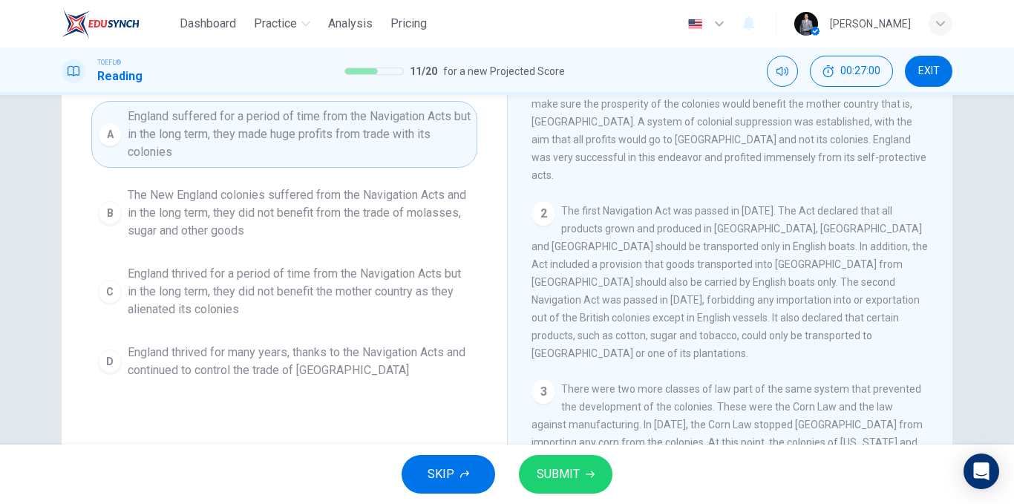
scroll to position [74, 0]
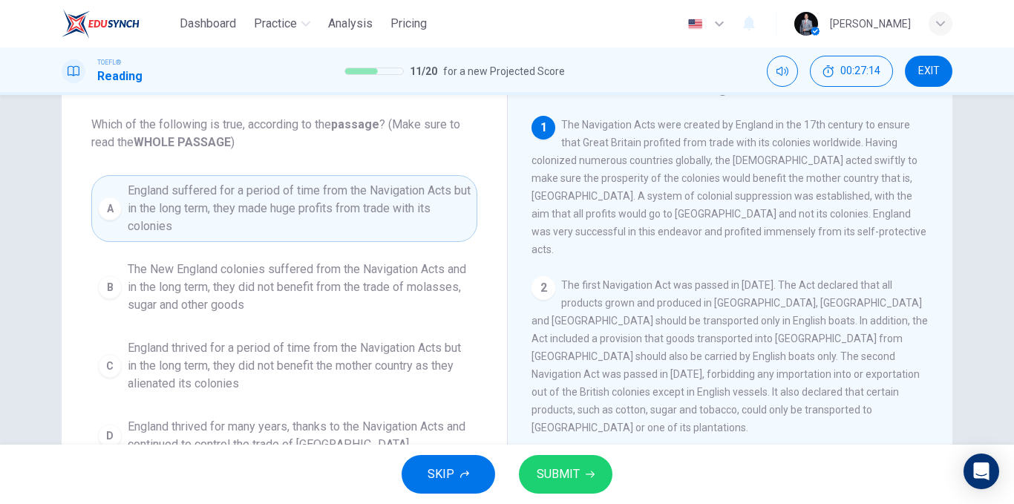
click at [578, 469] on span "SUBMIT" at bounding box center [558, 474] width 43 height 21
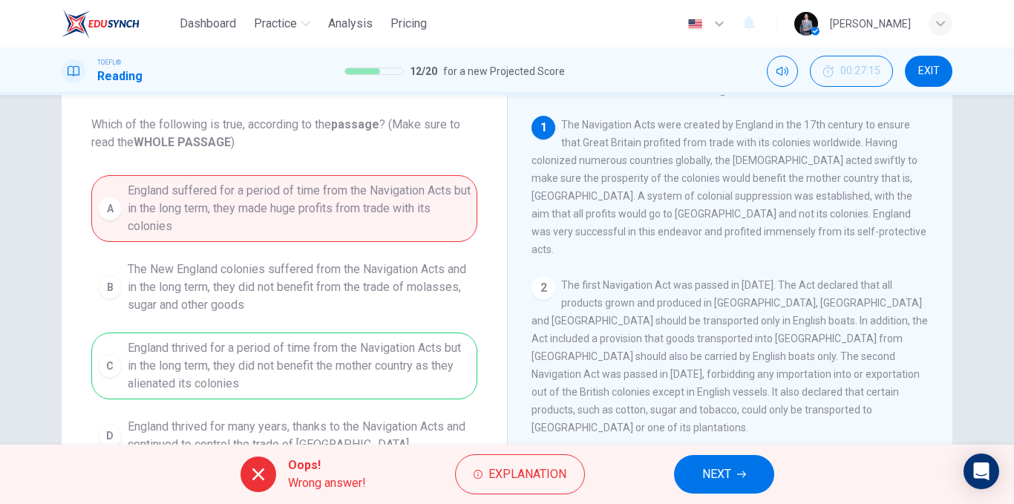
click at [725, 480] on span "NEXT" at bounding box center [716, 474] width 29 height 21
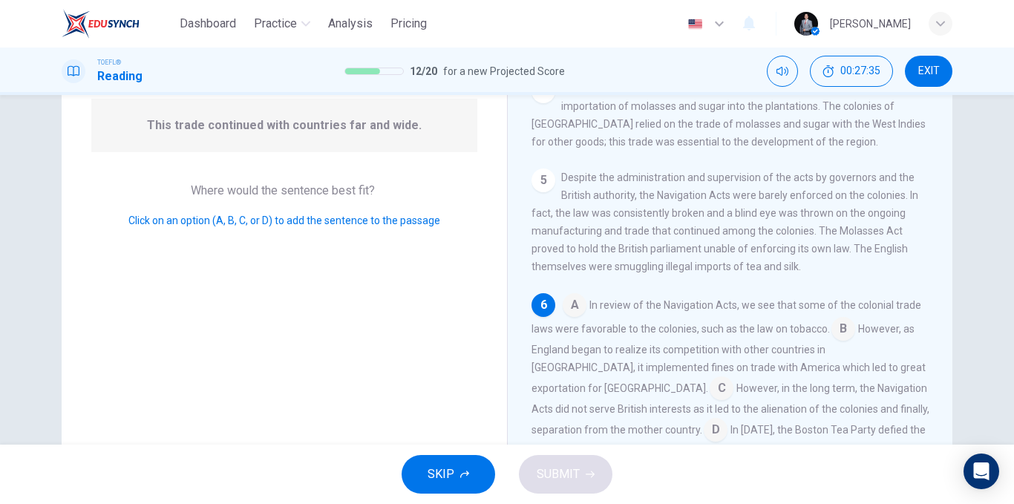
scroll to position [223, 0]
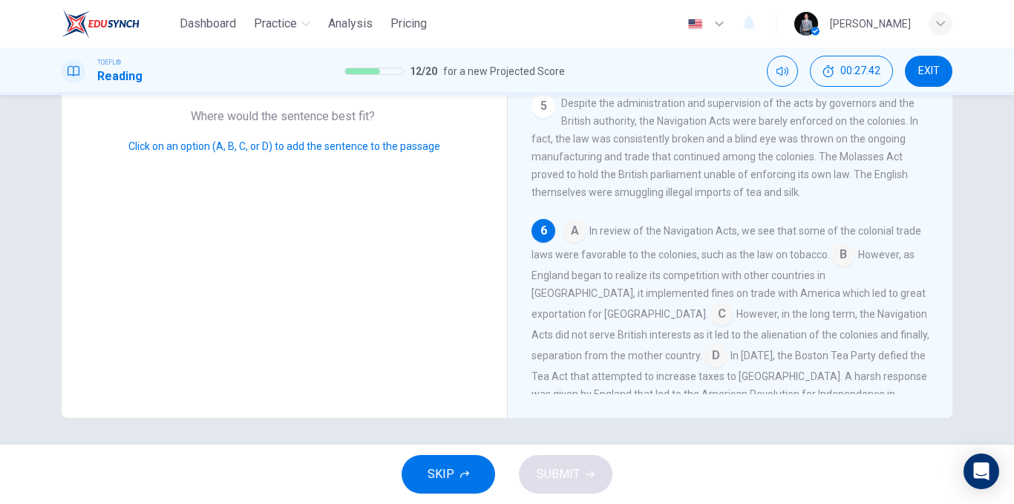
click at [835, 244] on input at bounding box center [844, 256] width 24 height 24
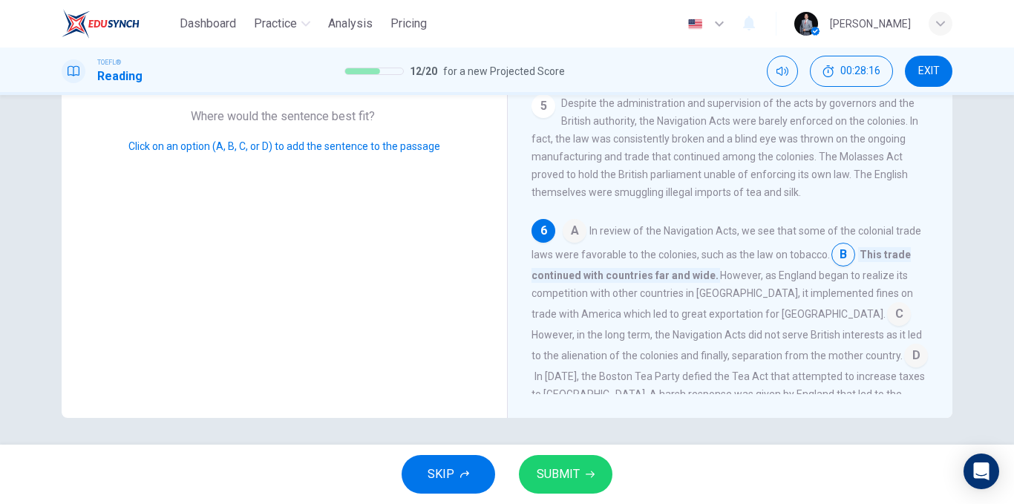
click at [887, 304] on input at bounding box center [899, 316] width 24 height 24
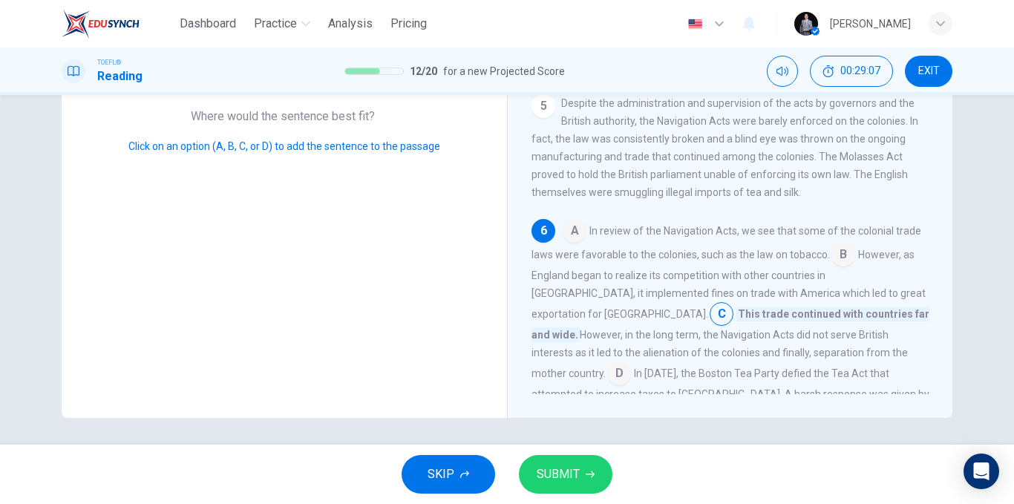
click at [596, 460] on button "SUBMIT" at bounding box center [566, 474] width 94 height 39
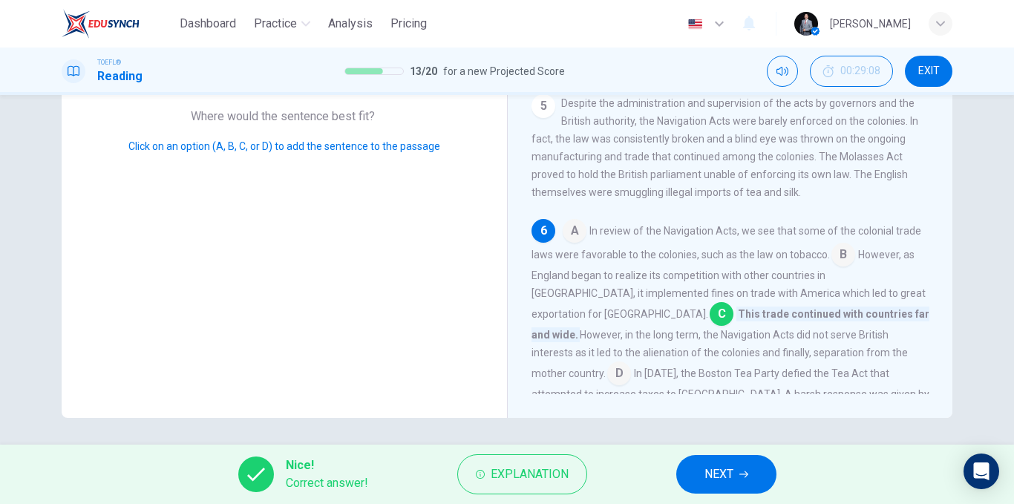
click at [710, 462] on button "NEXT" at bounding box center [726, 474] width 100 height 39
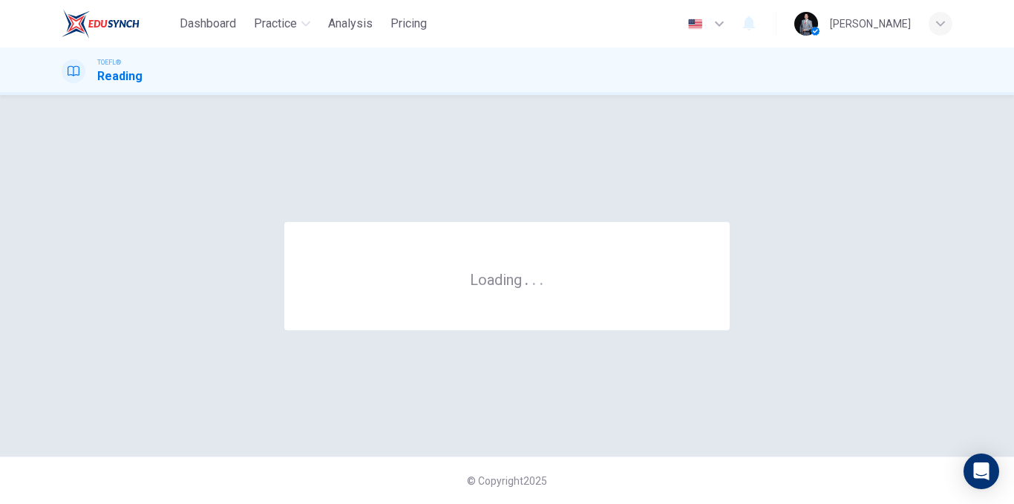
scroll to position [0, 0]
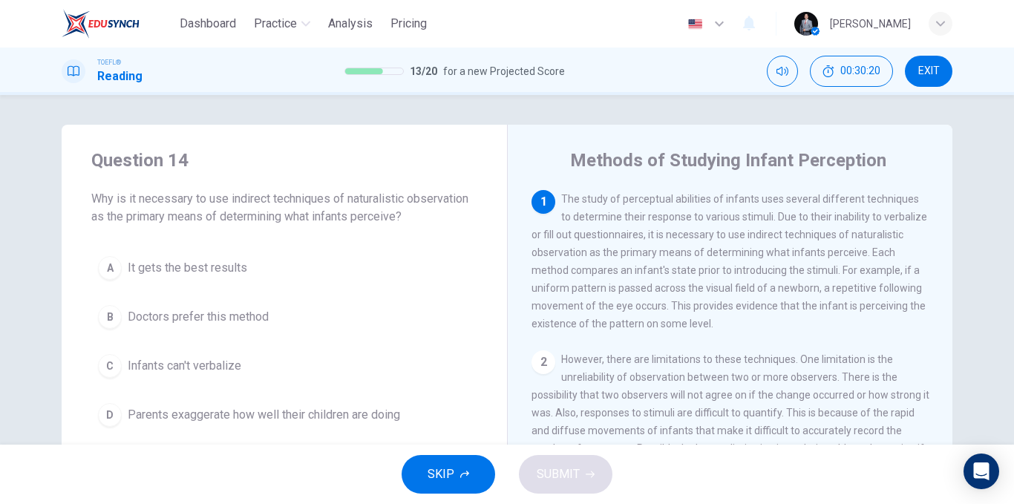
drag, startPoint x: 910, startPoint y: 257, endPoint x: 864, endPoint y: 253, distance: 45.4
click at [866, 253] on span "The study of perceptual abilities of infants uses several different techniques …" at bounding box center [730, 261] width 396 height 137
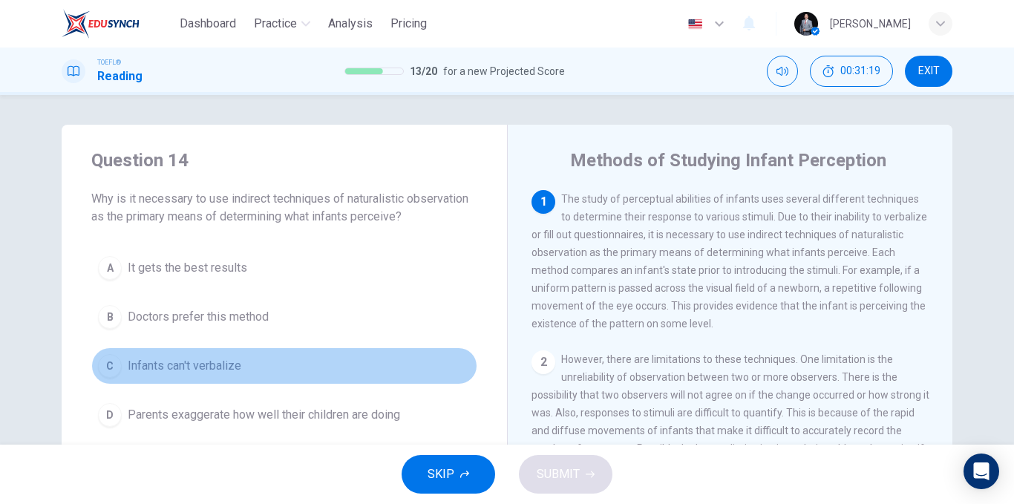
click at [229, 368] on span "Infants can't verbalize" at bounding box center [185, 366] width 114 height 18
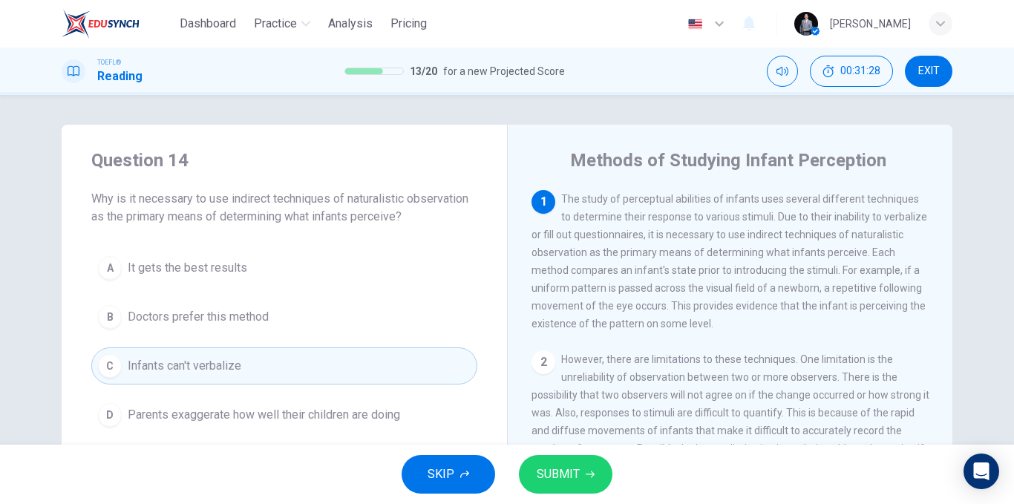
drag, startPoint x: 806, startPoint y: 241, endPoint x: 868, endPoint y: 239, distance: 61.6
click at [868, 239] on span "The study of perceptual abilities of infants uses several different techniques …" at bounding box center [730, 261] width 396 height 137
drag, startPoint x: 704, startPoint y: 255, endPoint x: 780, endPoint y: 254, distance: 76.5
click at [780, 254] on span "The study of perceptual abilities of infants uses several different techniques …" at bounding box center [730, 261] width 396 height 137
drag, startPoint x: 878, startPoint y: 262, endPoint x: 888, endPoint y: 261, distance: 9.7
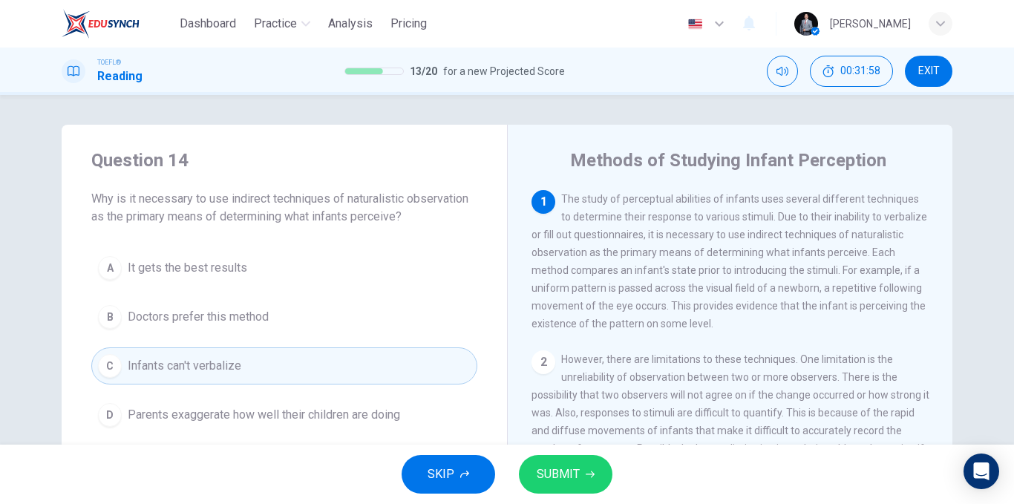
click at [881, 262] on div "1 The study of perceptual abilities of infants uses several different technique…" at bounding box center [731, 261] width 398 height 143
click at [561, 469] on span "SUBMIT" at bounding box center [558, 474] width 43 height 21
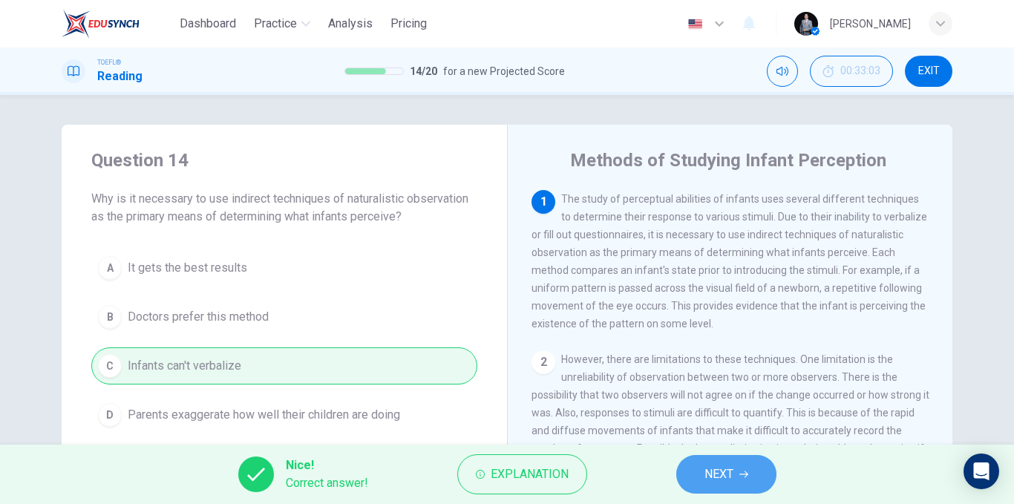
click at [722, 473] on span "NEXT" at bounding box center [719, 474] width 29 height 21
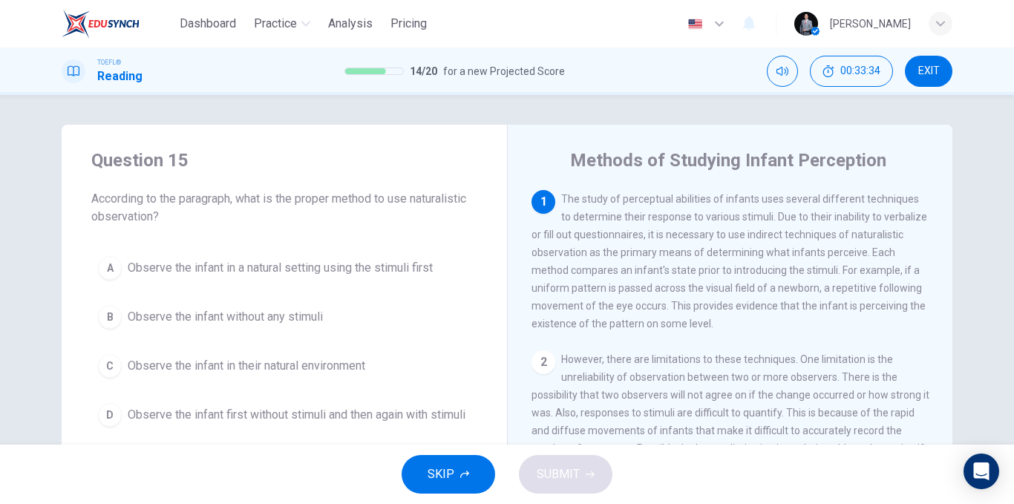
click at [433, 270] on span "Observe the infant in a natural setting using the stimuli first" at bounding box center [280, 268] width 305 height 18
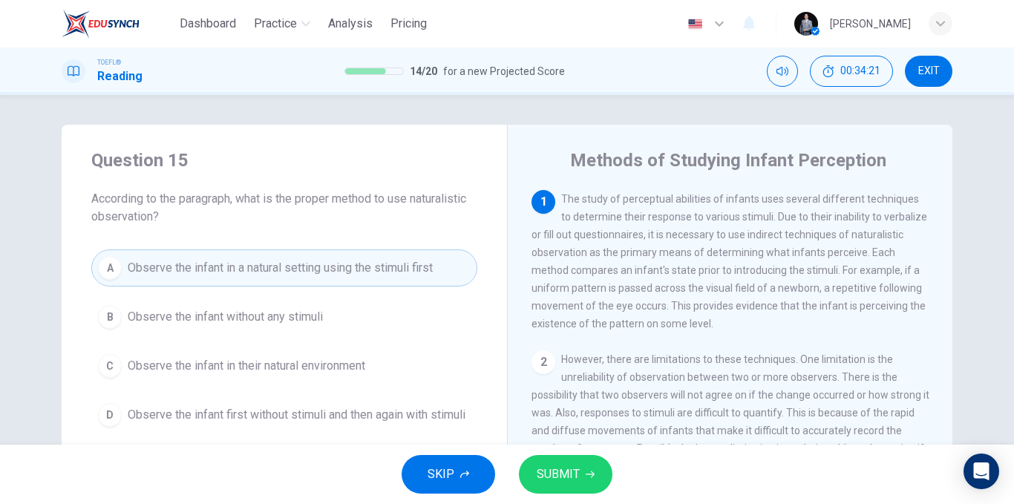
click at [330, 414] on span "Observe the infant first without stimuli and then again with stimuli" at bounding box center [297, 415] width 338 height 18
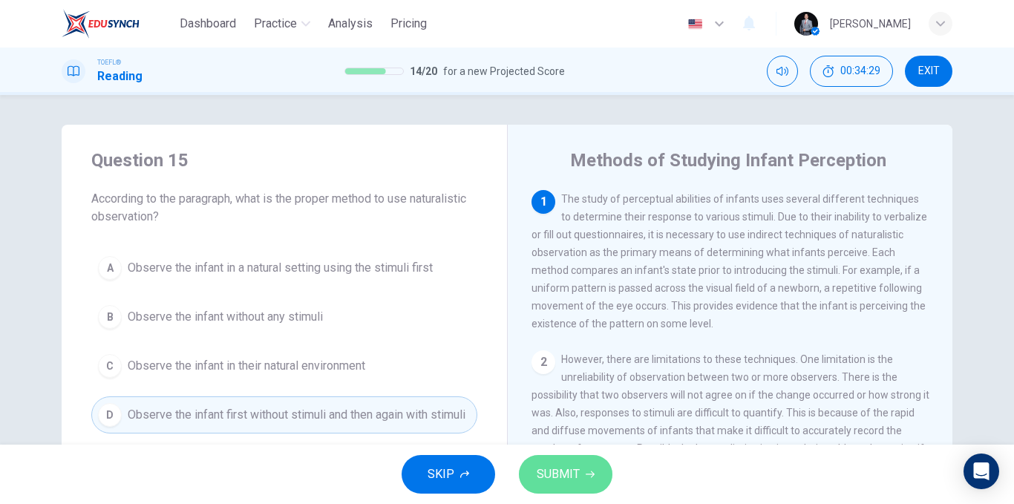
click at [590, 470] on icon "button" at bounding box center [590, 474] width 9 height 9
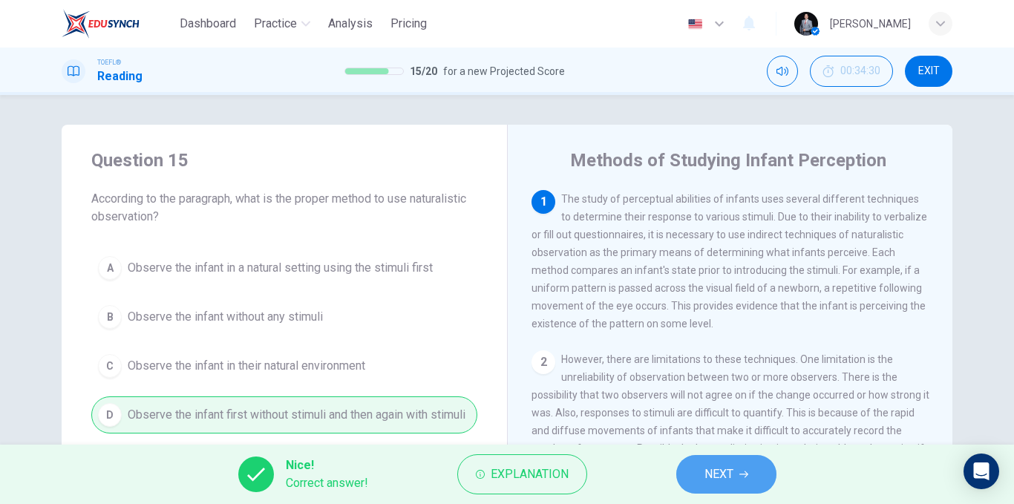
click at [713, 472] on span "NEXT" at bounding box center [719, 474] width 29 height 21
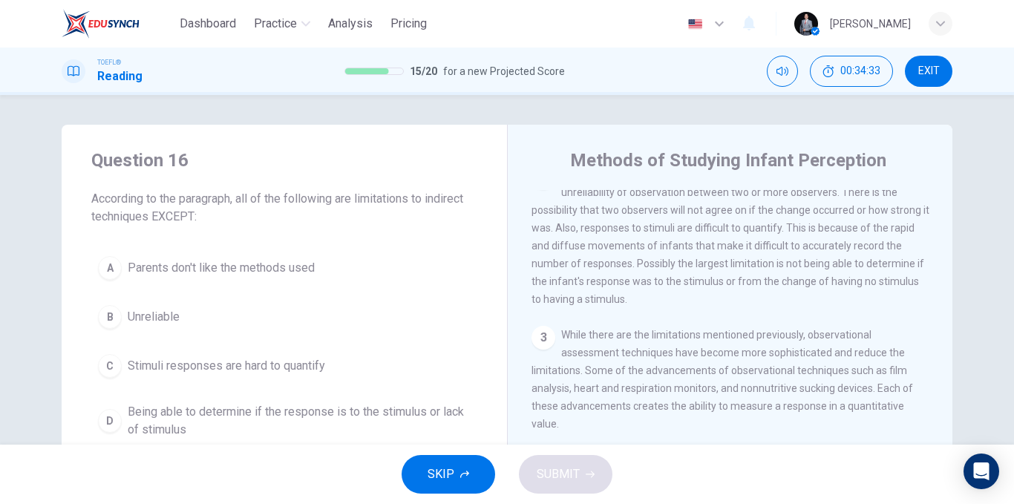
scroll to position [111, 0]
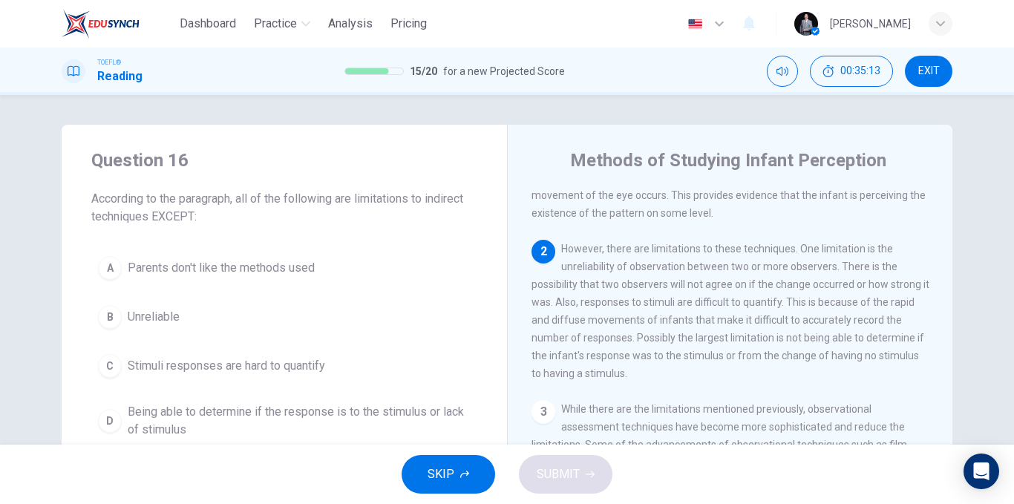
drag, startPoint x: 613, startPoint y: 275, endPoint x: 521, endPoint y: 293, distance: 93.6
click at [521, 293] on div "Methods of Studying Infant Perception 1 The study of perceptual abilities of in…" at bounding box center [730, 383] width 446 height 516
click at [775, 313] on span "However, there are limitations to these techniques. One limitation is the unrel…" at bounding box center [731, 311] width 398 height 137
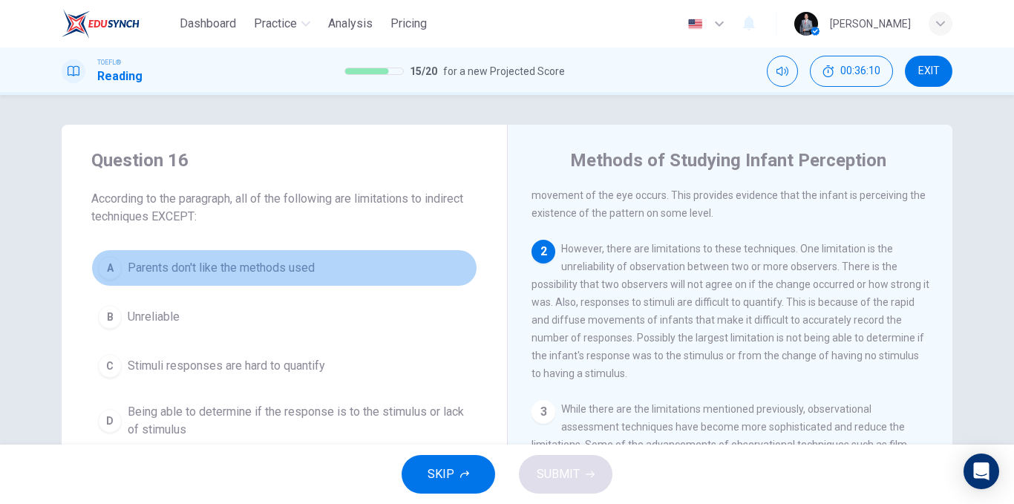
click at [267, 269] on span "Parents don't like the methods used" at bounding box center [221, 268] width 187 height 18
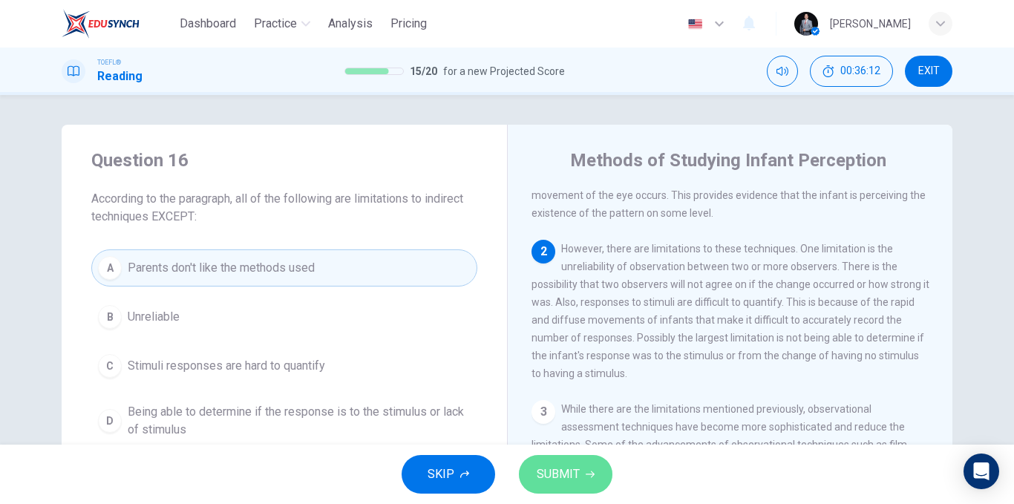
click at [596, 469] on button "SUBMIT" at bounding box center [566, 474] width 94 height 39
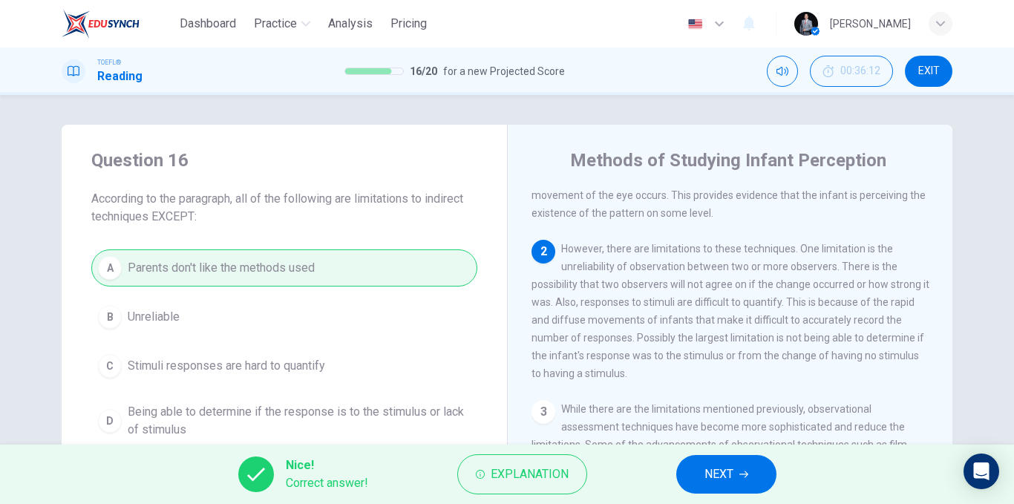
click at [706, 468] on span "NEXT" at bounding box center [719, 474] width 29 height 21
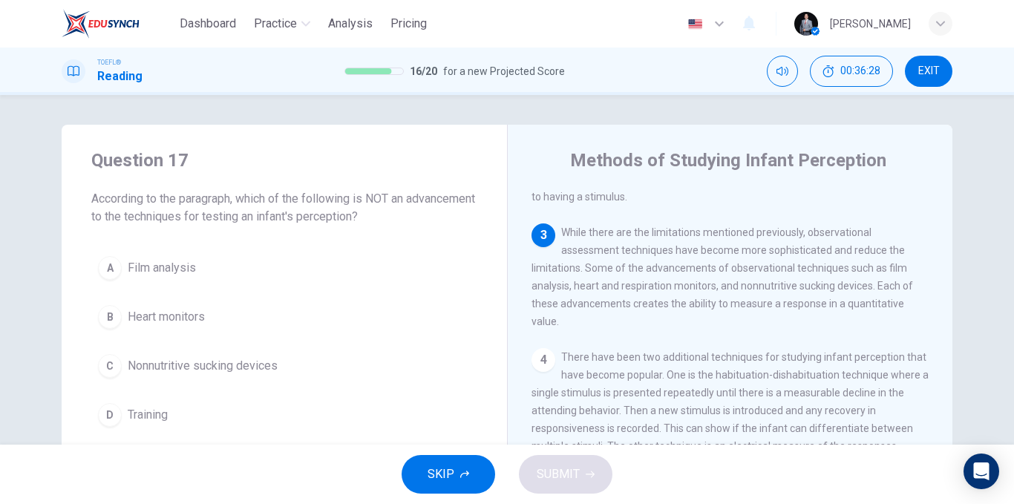
scroll to position [314, 0]
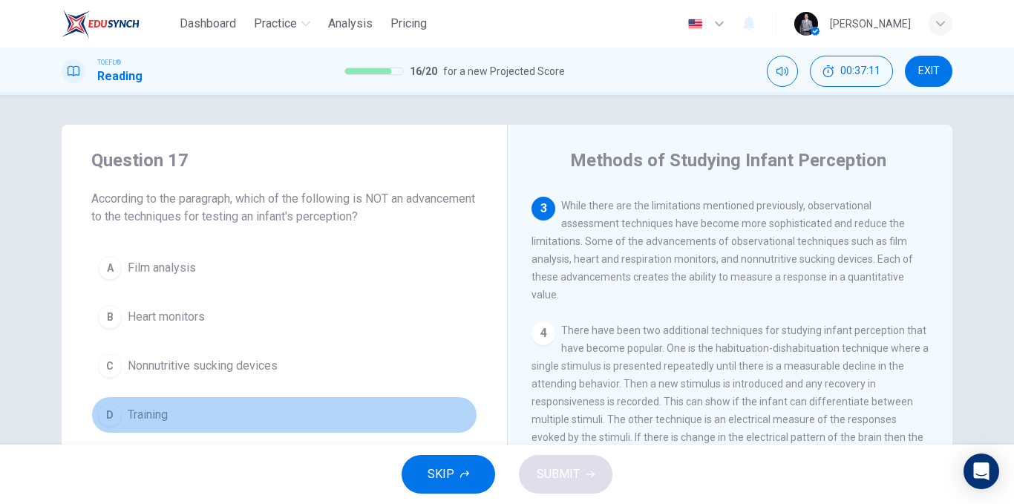
click at [200, 415] on button "D Training" at bounding box center [284, 415] width 386 height 37
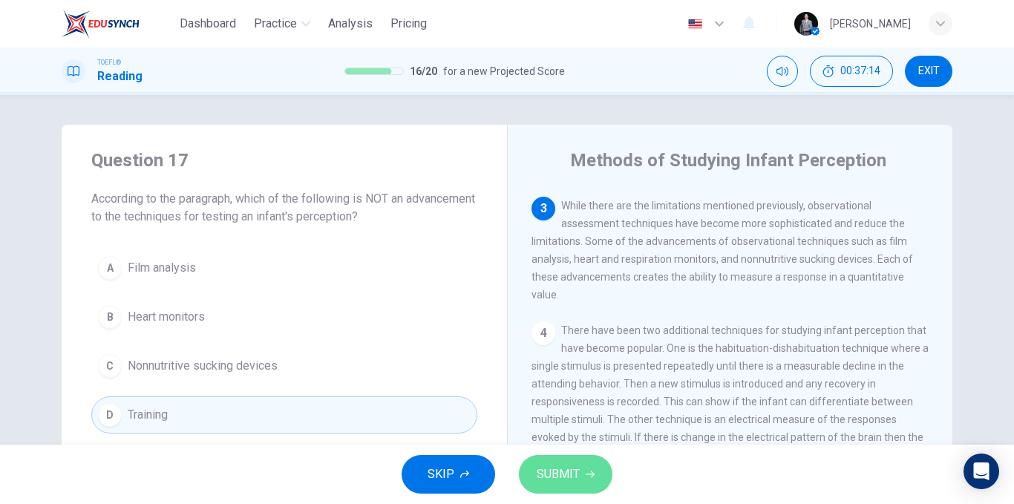
click at [581, 469] on button "SUBMIT" at bounding box center [566, 474] width 94 height 39
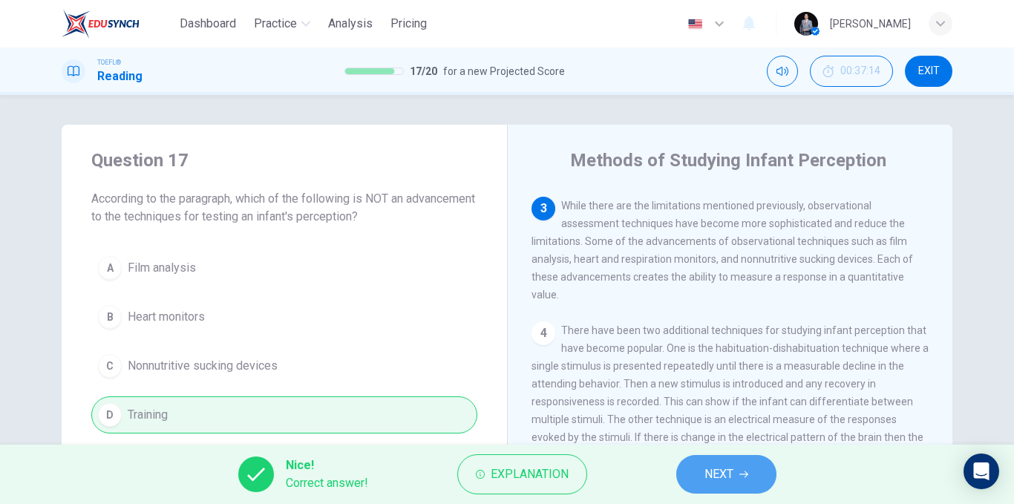
click at [759, 479] on button "NEXT" at bounding box center [726, 474] width 100 height 39
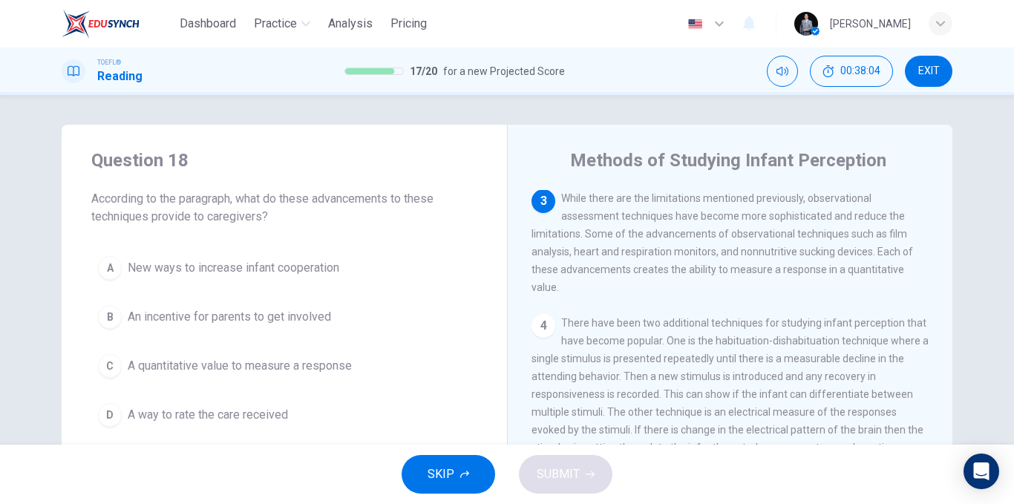
click at [293, 371] on span "A quantitative value to measure a response" at bounding box center [240, 366] width 224 height 18
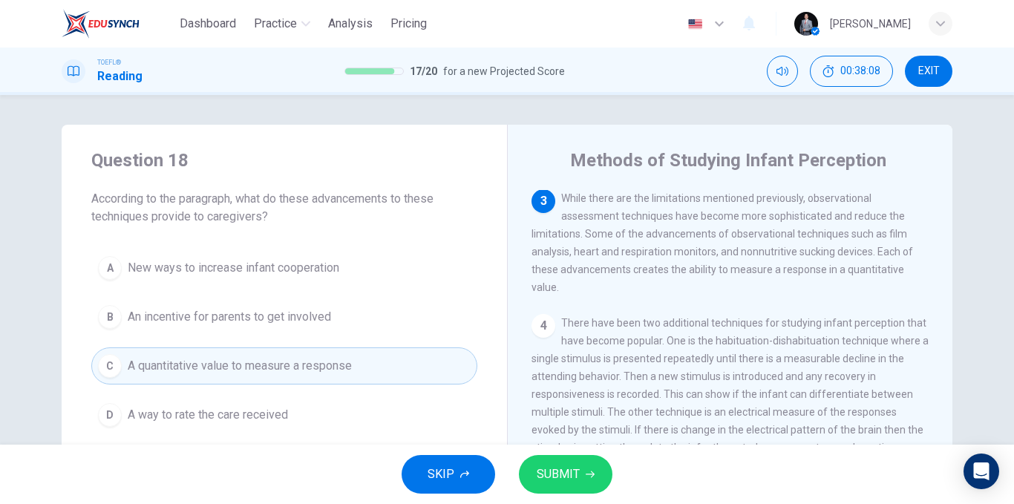
click at [552, 472] on span "SUBMIT" at bounding box center [558, 474] width 43 height 21
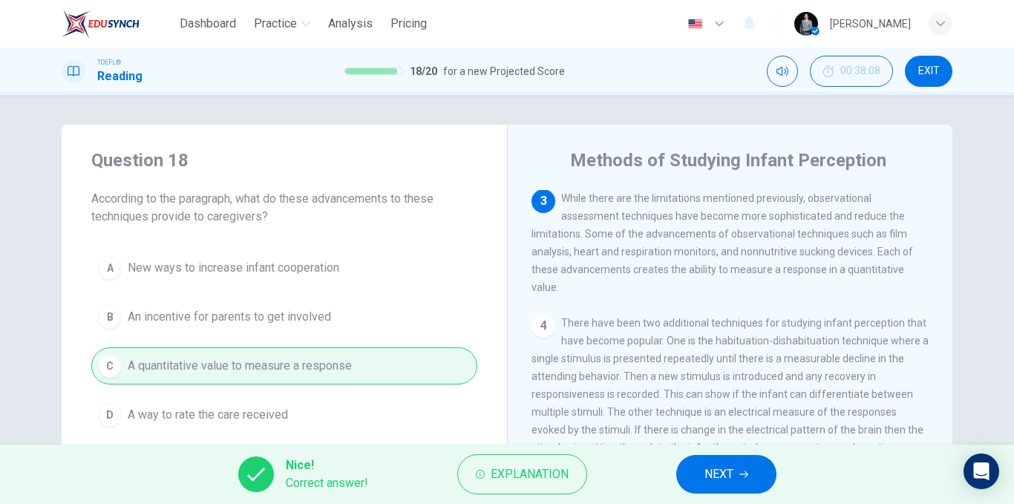
click at [721, 472] on span "NEXT" at bounding box center [719, 474] width 29 height 21
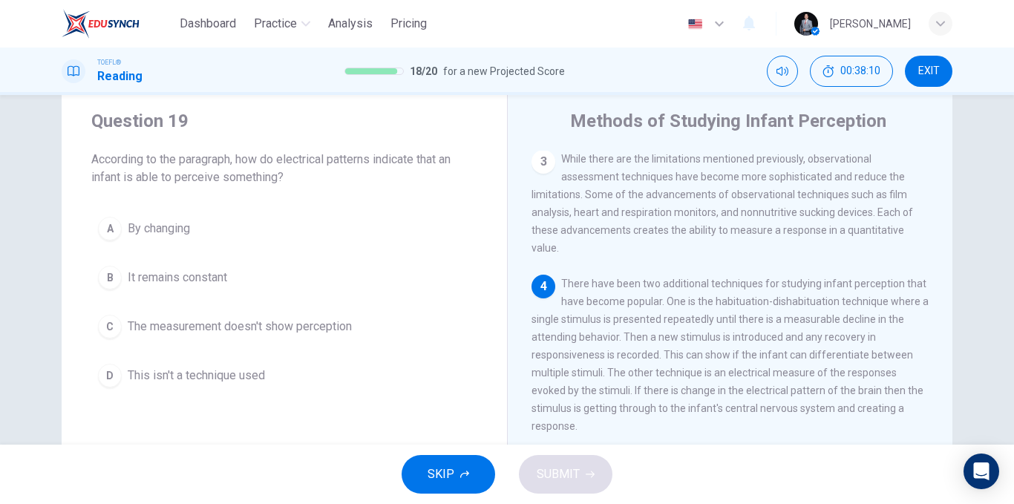
scroll to position [74, 0]
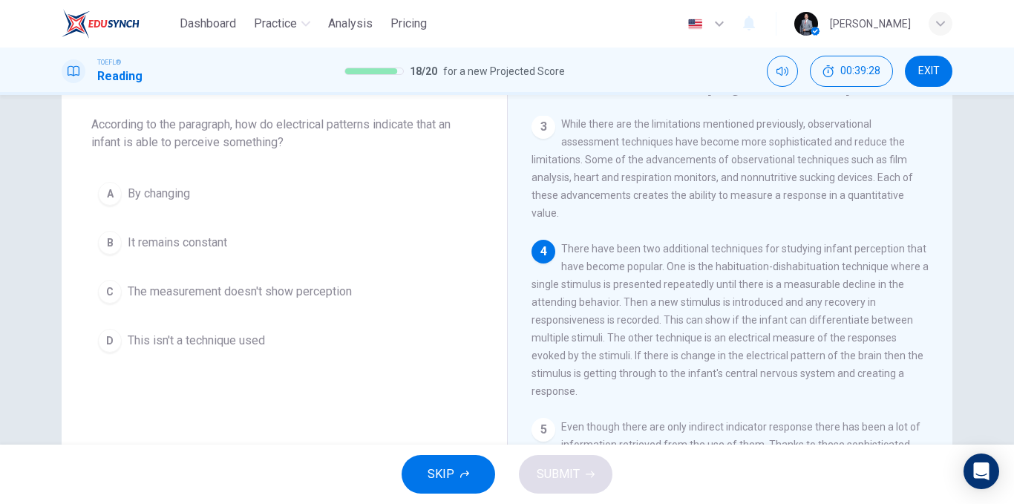
click at [229, 195] on button "A By changing" at bounding box center [284, 193] width 386 height 37
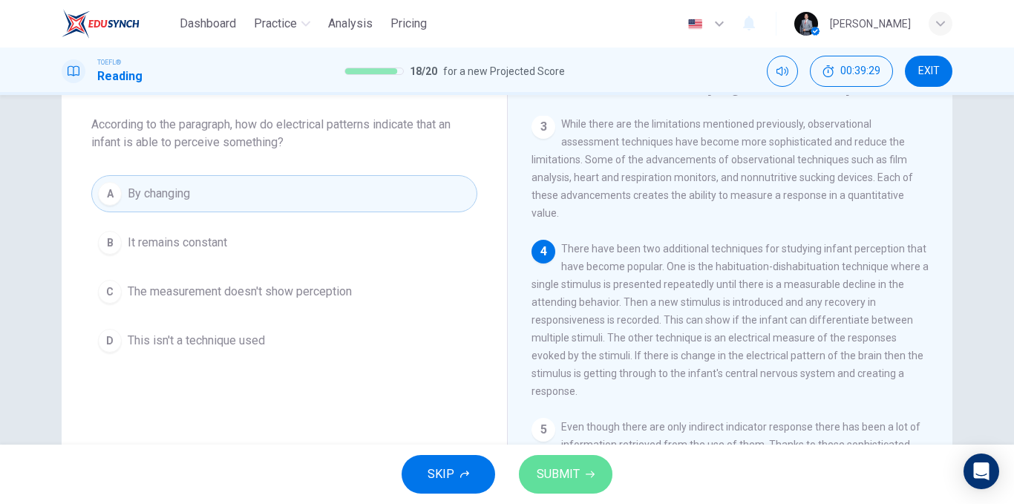
click at [572, 467] on span "SUBMIT" at bounding box center [558, 474] width 43 height 21
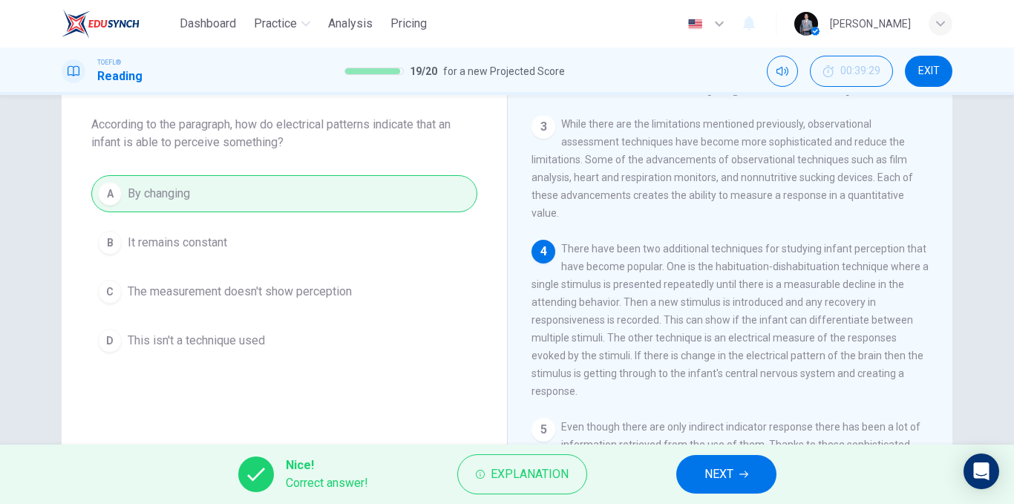
click at [694, 477] on button "NEXT" at bounding box center [726, 474] width 100 height 39
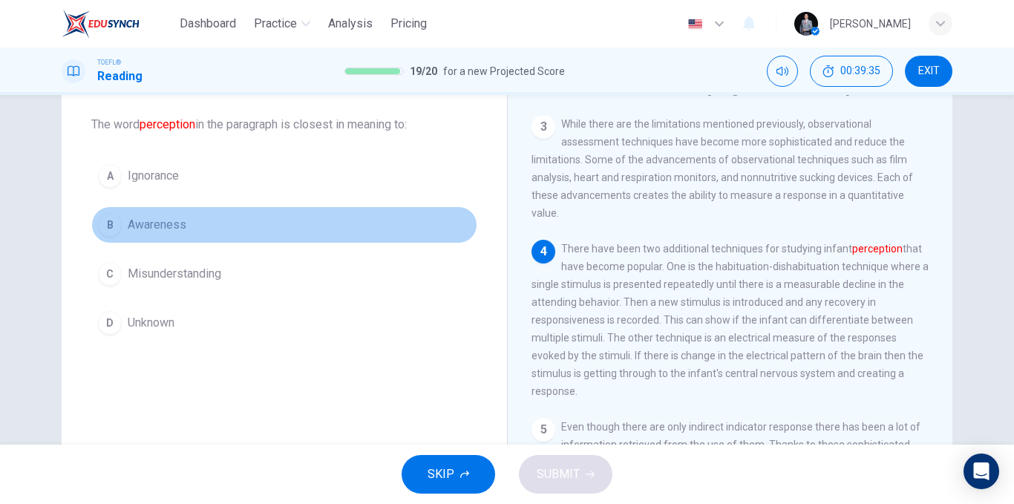
click at [226, 229] on button "B Awareness" at bounding box center [284, 224] width 386 height 37
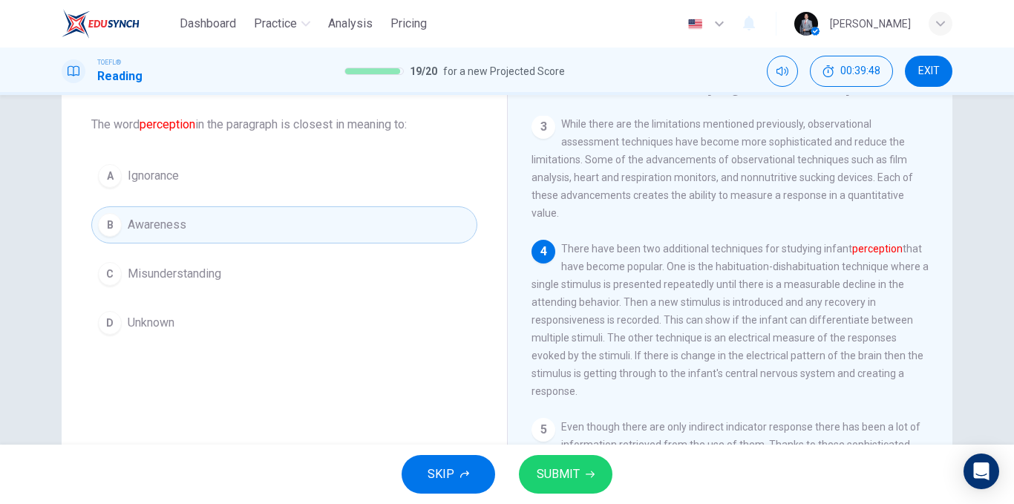
click at [567, 461] on button "SUBMIT" at bounding box center [566, 474] width 94 height 39
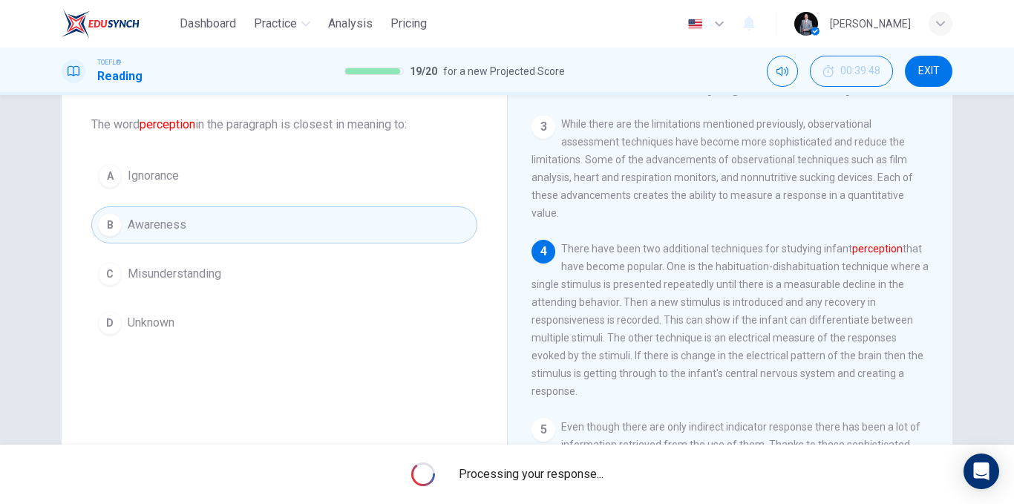
scroll to position [0, 0]
